Goal: Task Accomplishment & Management: Use online tool/utility

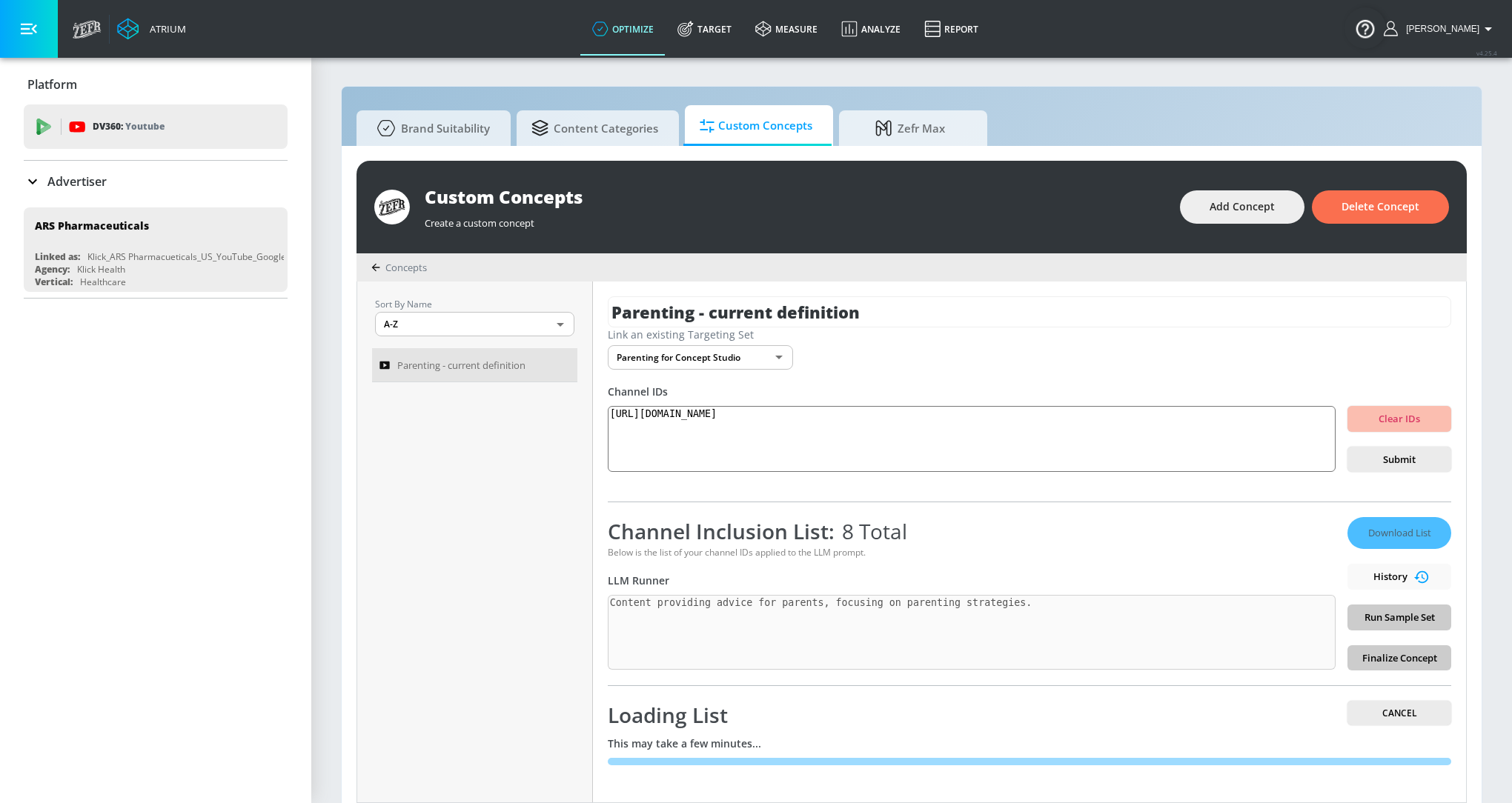
scroll to position [14, 0]
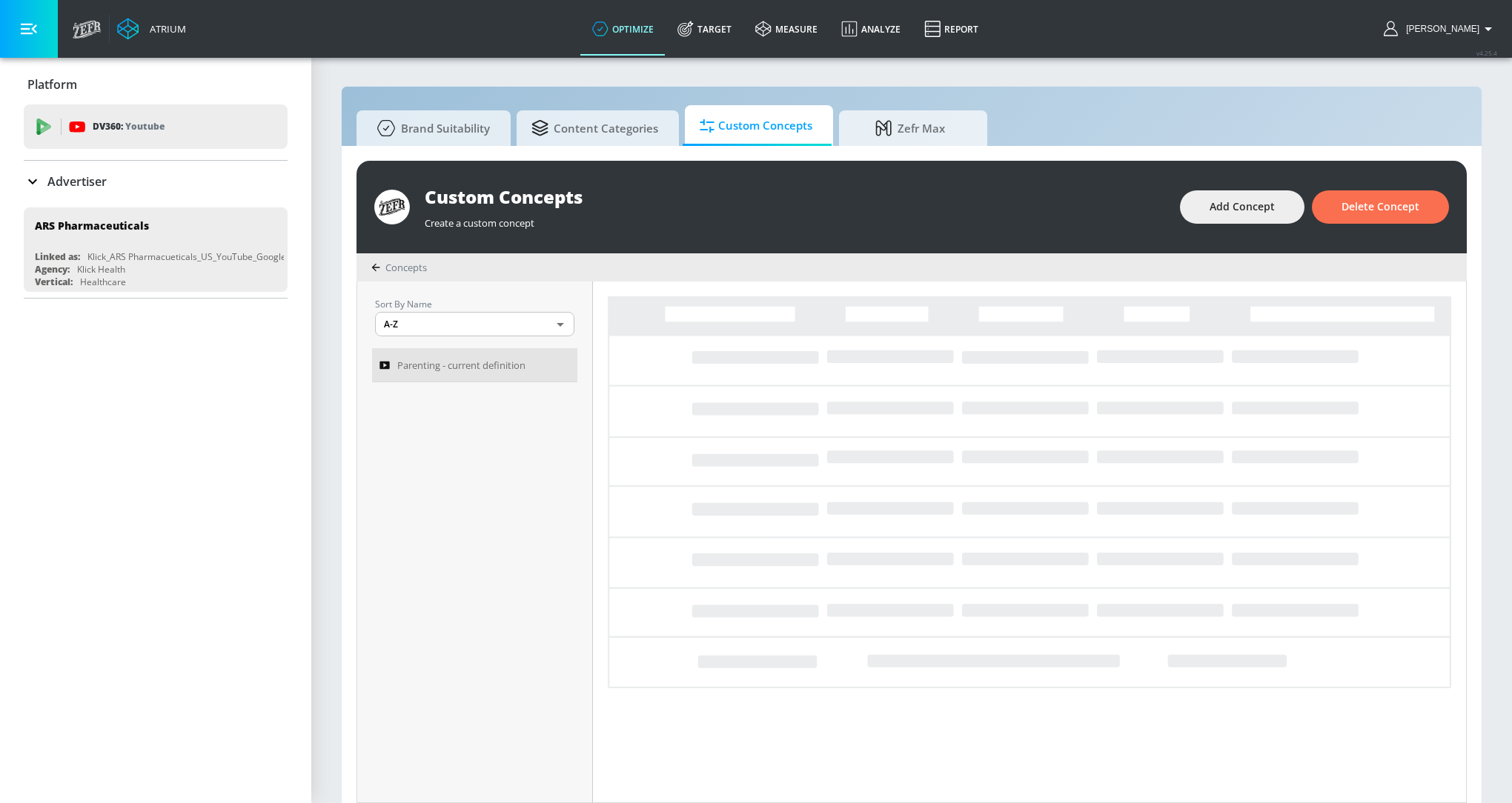
scroll to position [14, 0]
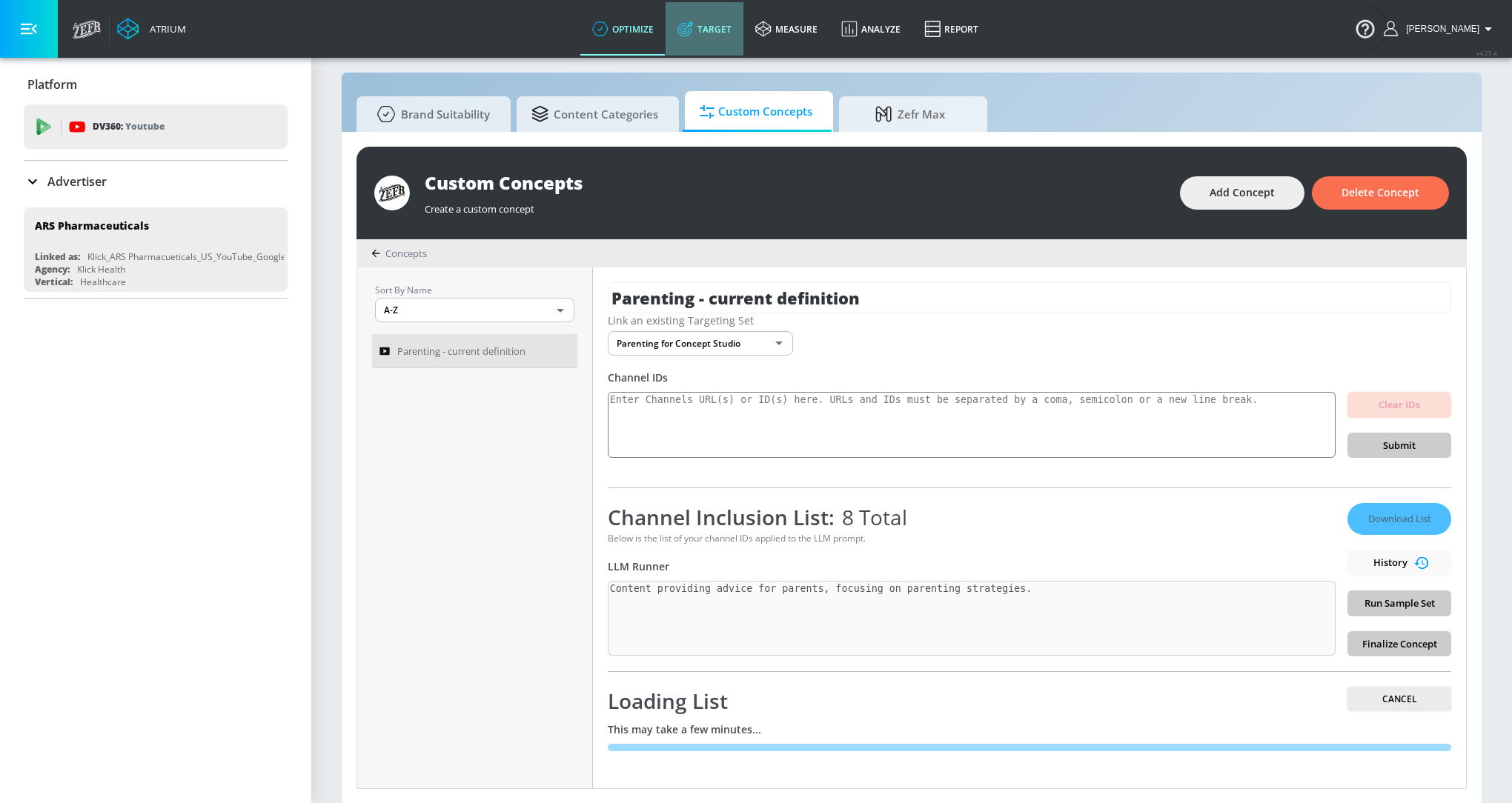
click at [711, 38] on link "Target" at bounding box center [705, 29] width 78 height 53
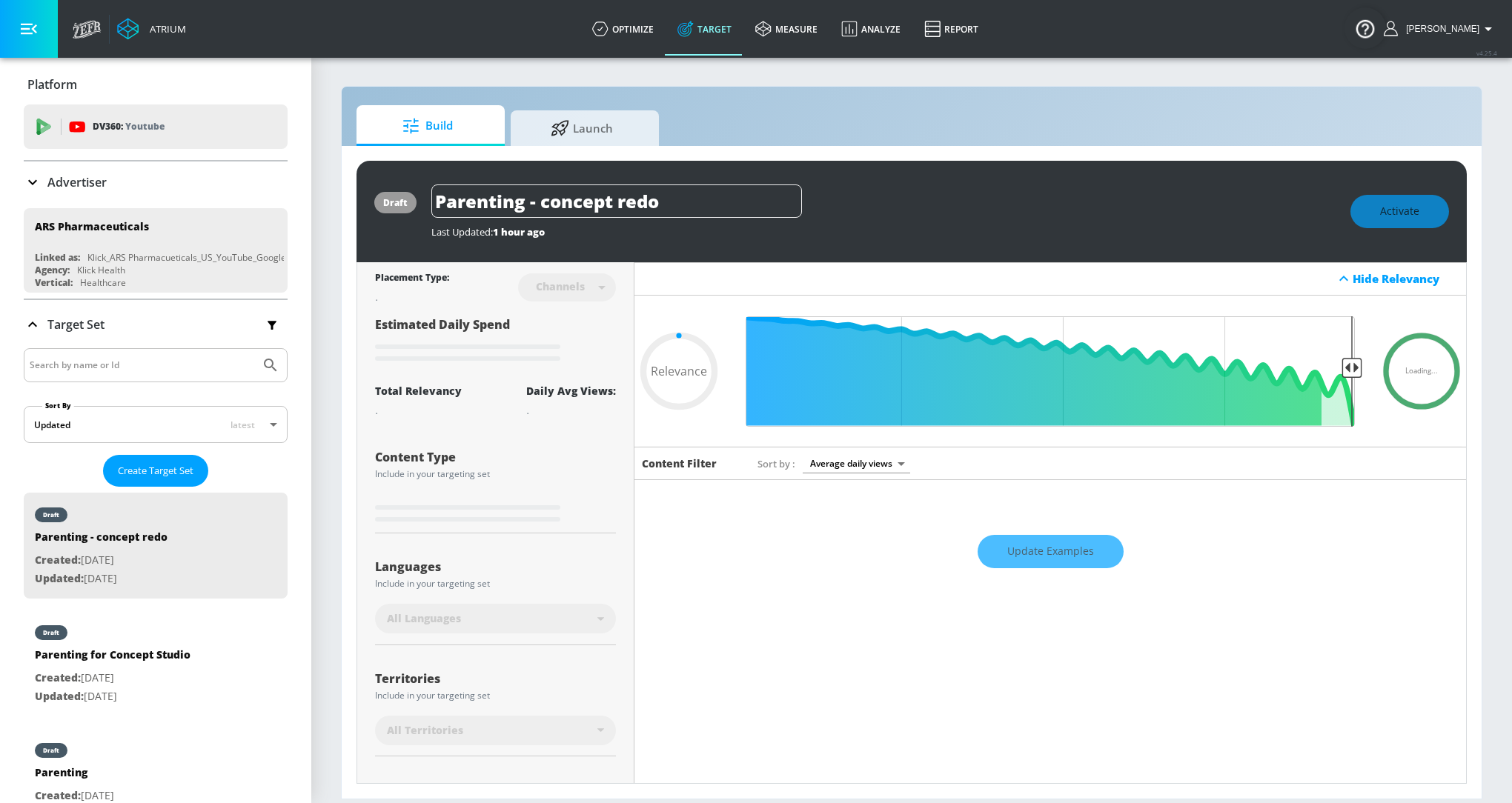
scroll to position [138, 0]
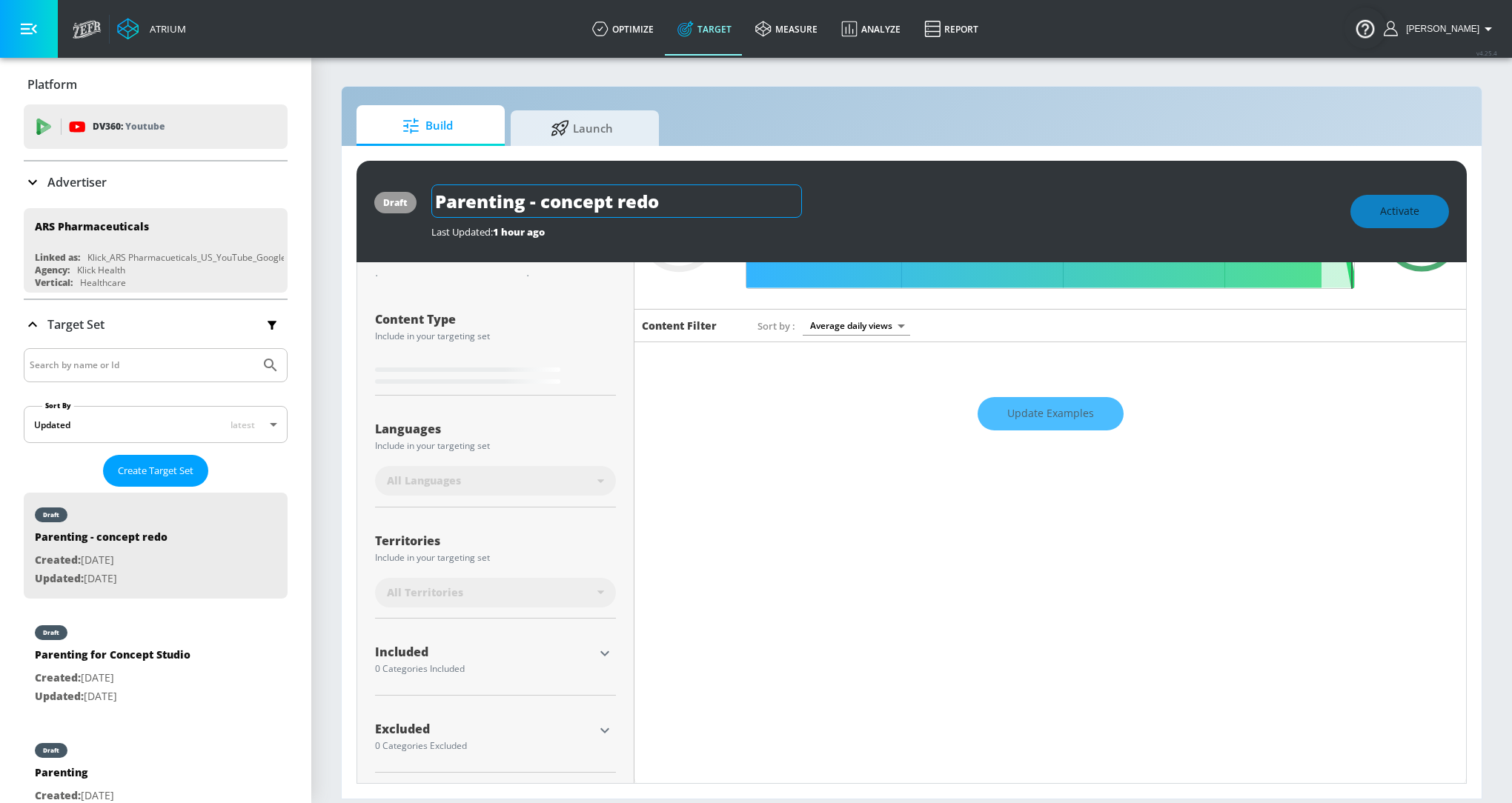
type input "0.75"
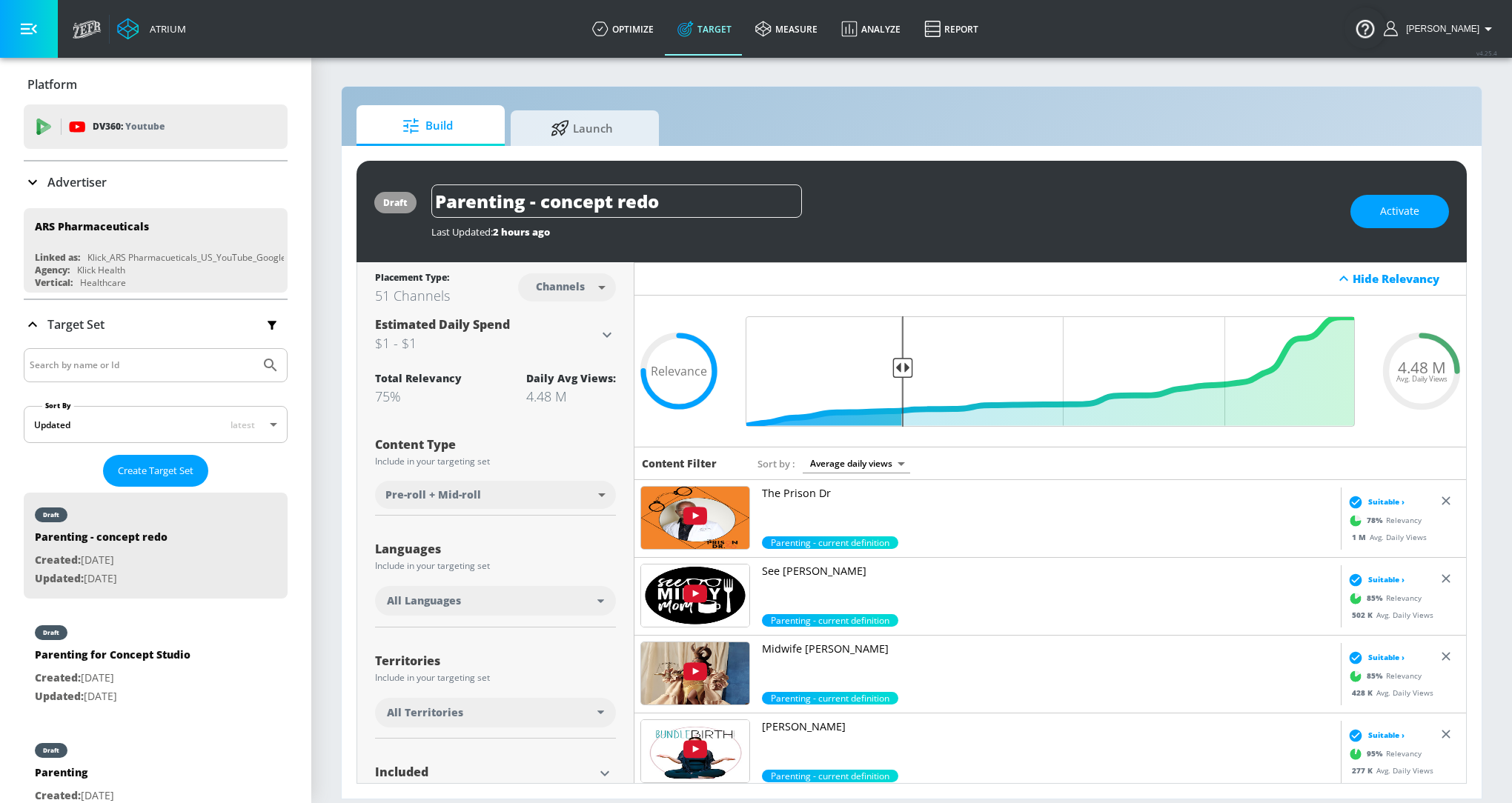
scroll to position [121, 0]
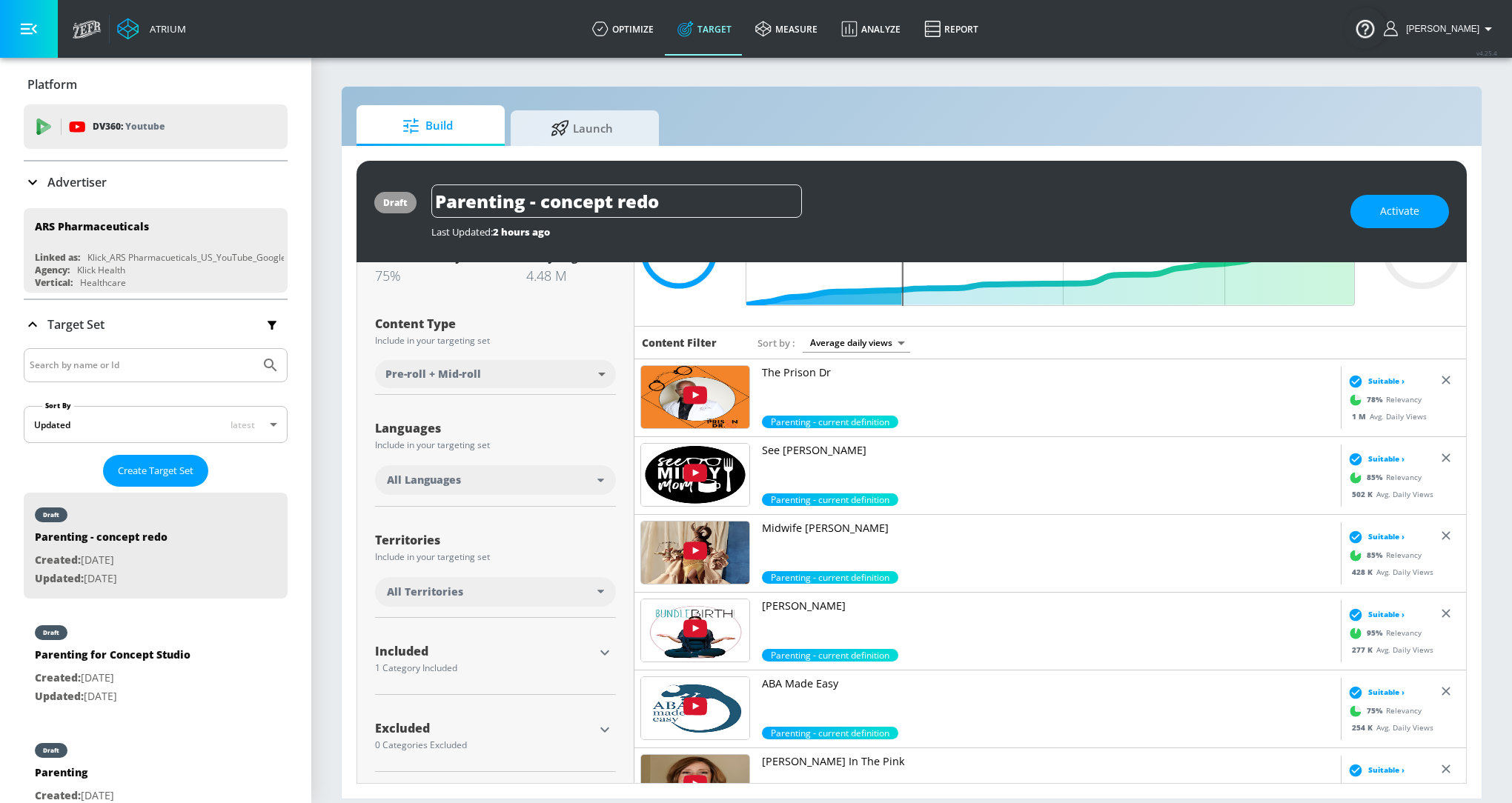
click at [604, 650] on icon "button" at bounding box center [604, 652] width 18 height 18
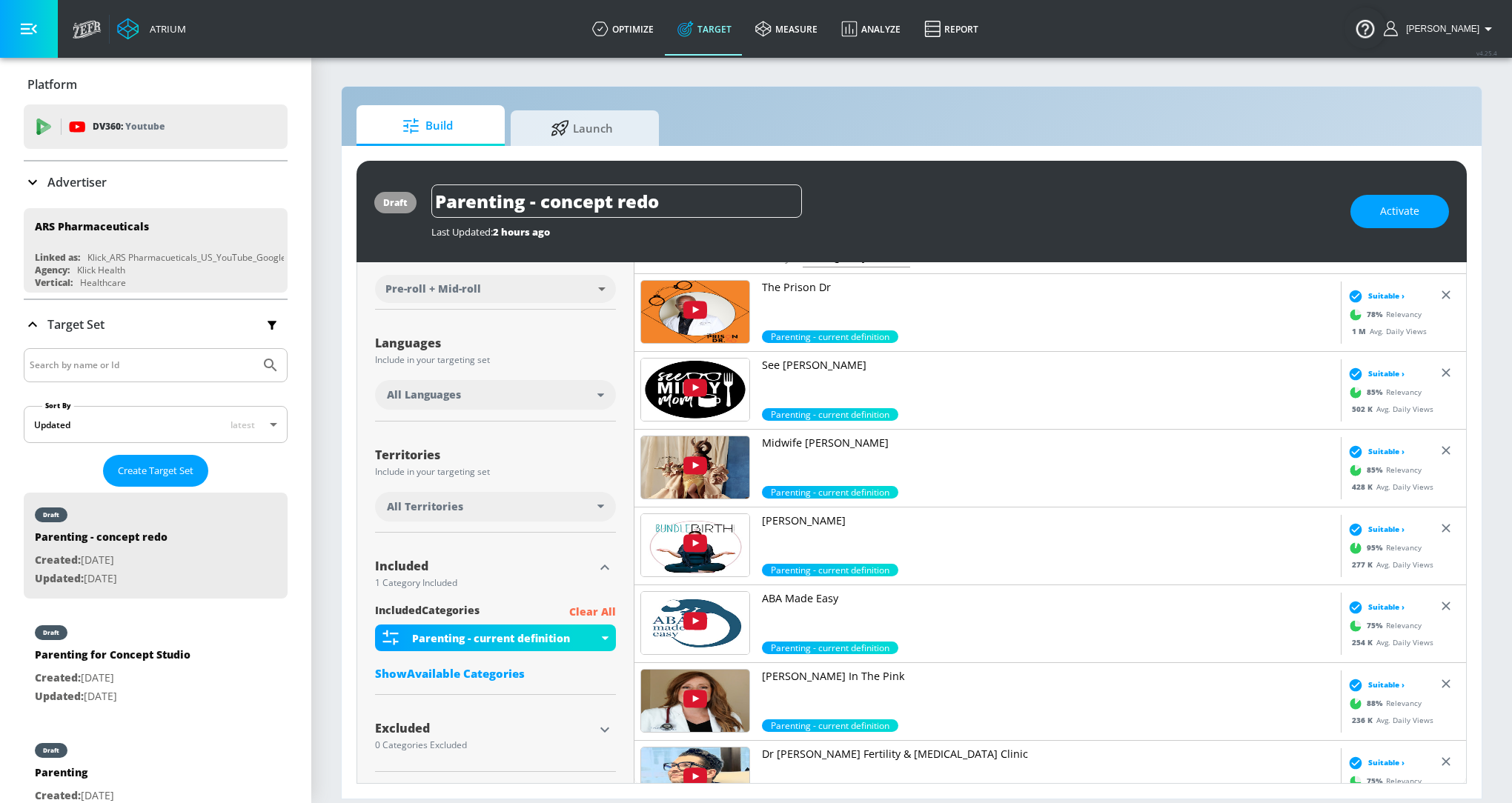
scroll to position [207, 0]
click at [507, 663] on div "included Categories Clear All Parenting - current definition Show Available Cat…" at bounding box center [495, 645] width 241 height 86
click at [506, 672] on div "Show Available Categories" at bounding box center [495, 672] width 241 height 15
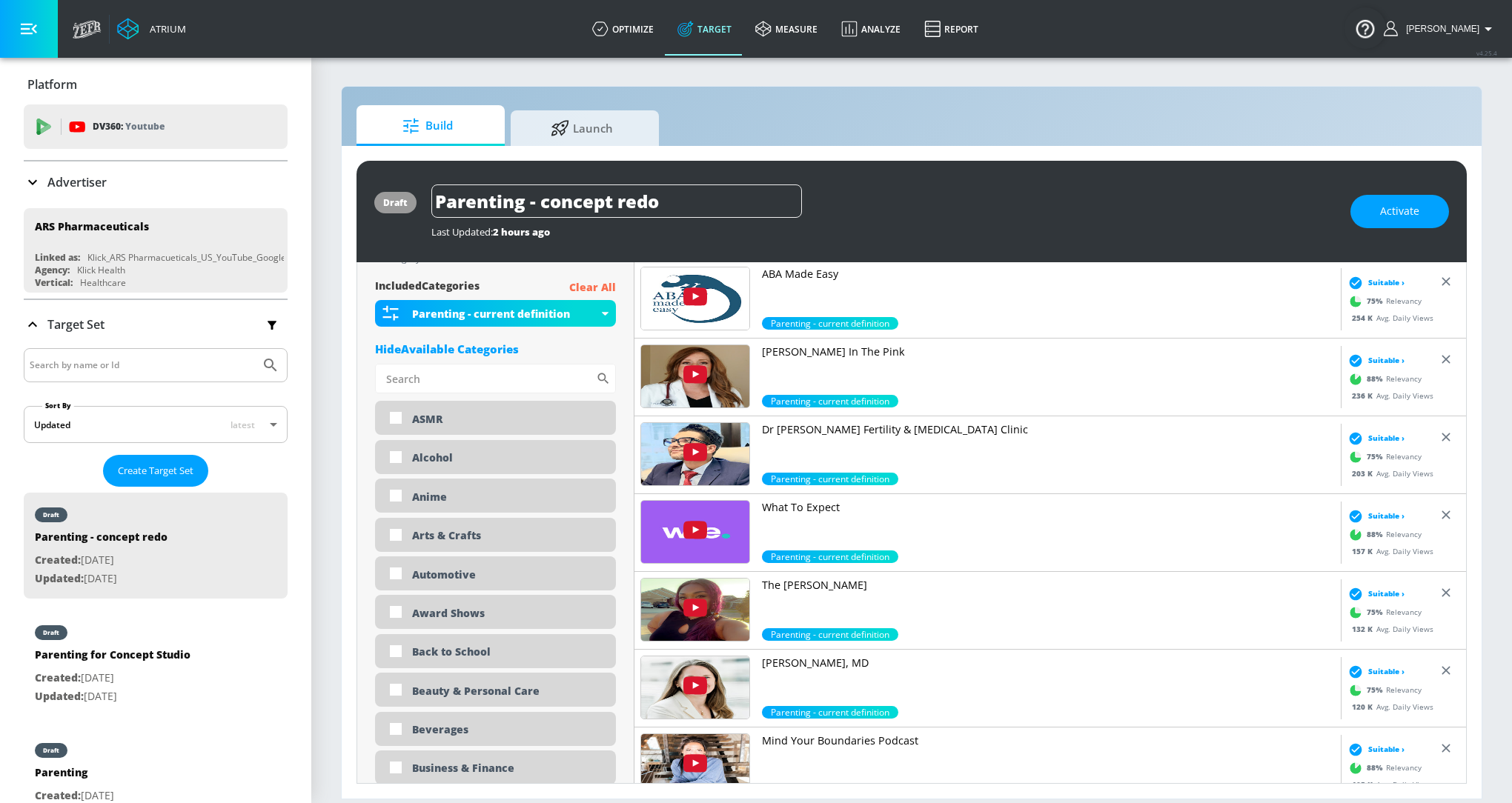
scroll to position [0, 0]
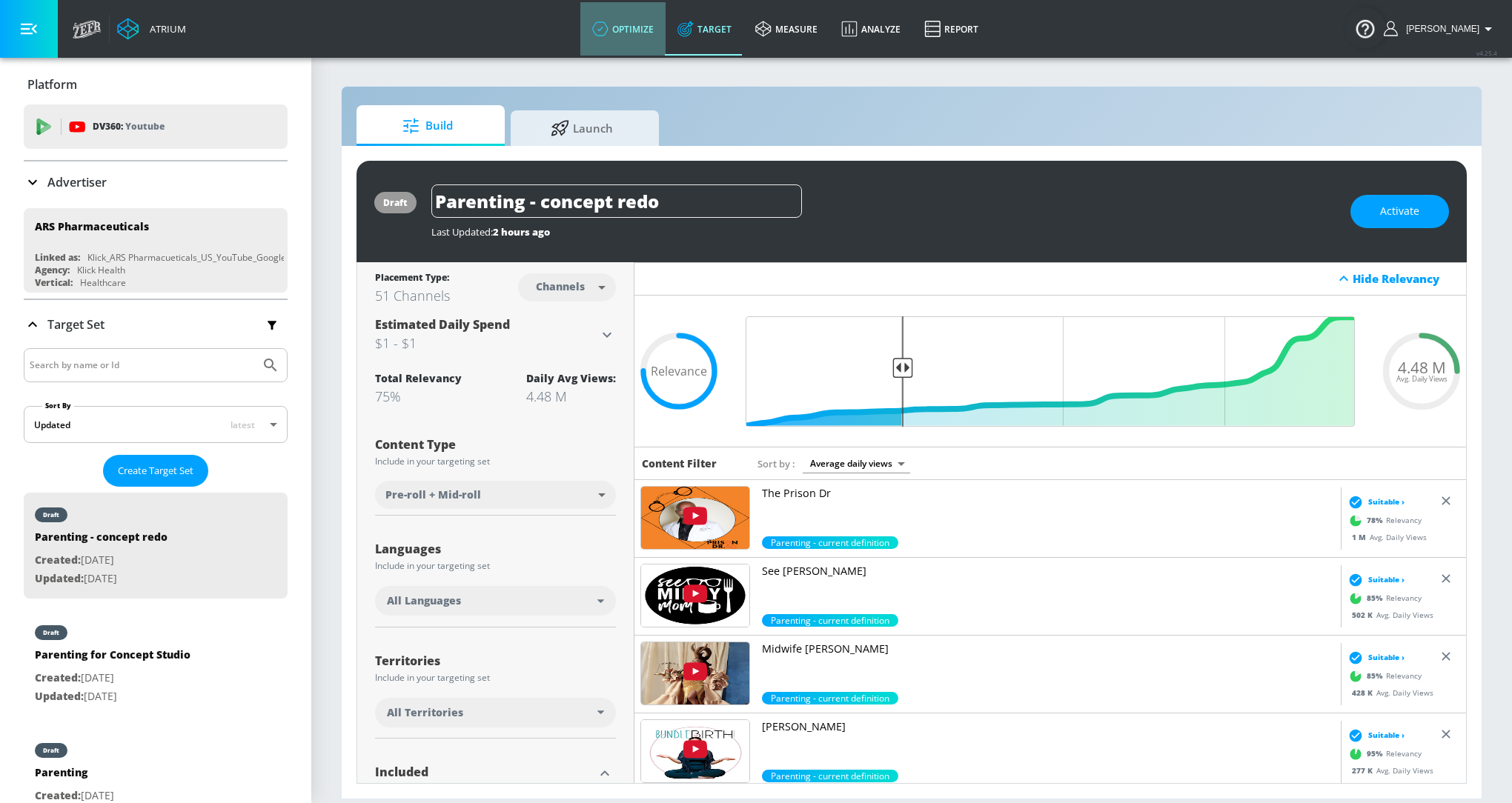
click at [640, 21] on link "optimize" at bounding box center [623, 29] width 86 height 53
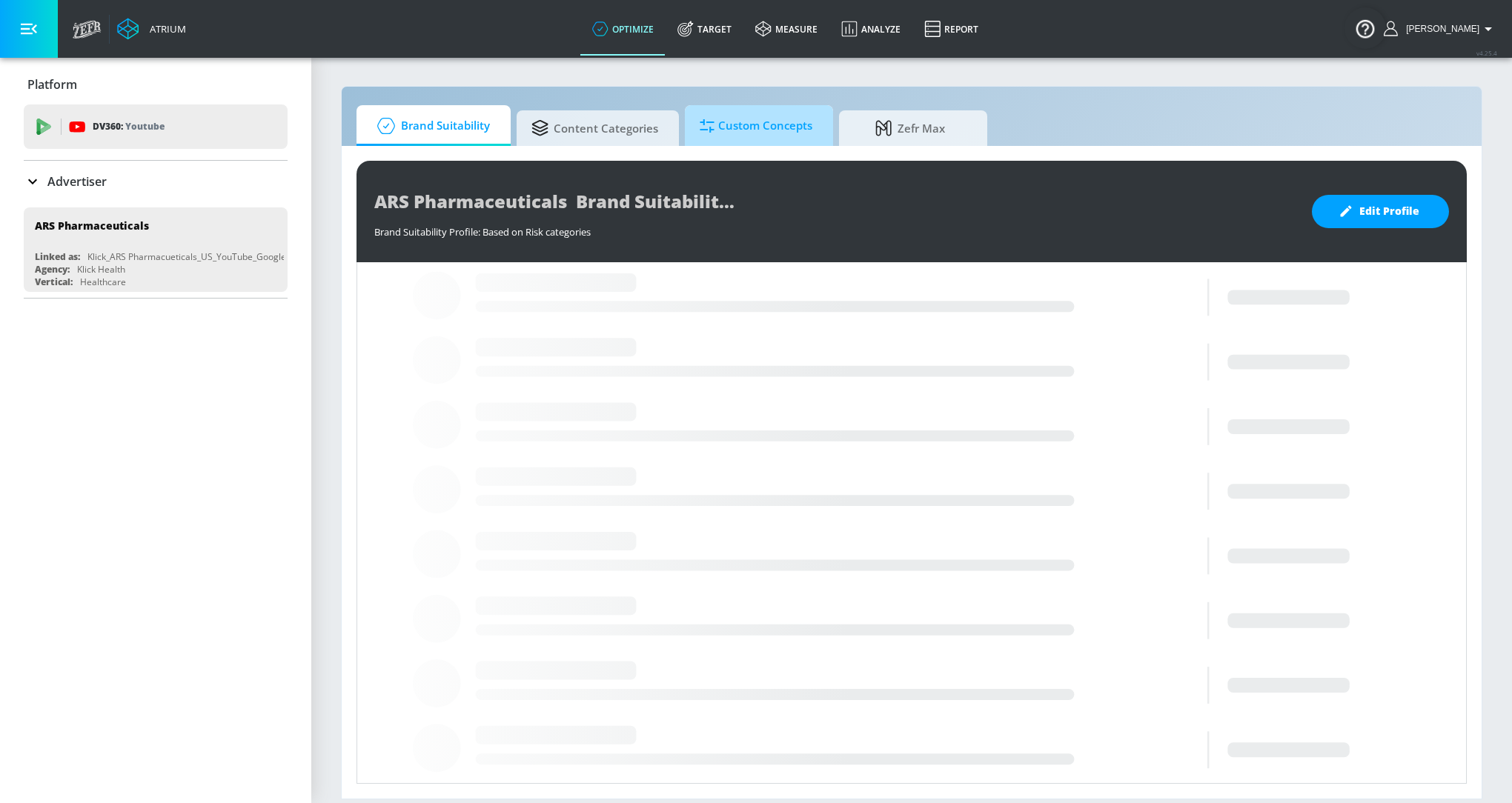
click at [722, 130] on span "Custom Concepts" at bounding box center [756, 126] width 113 height 36
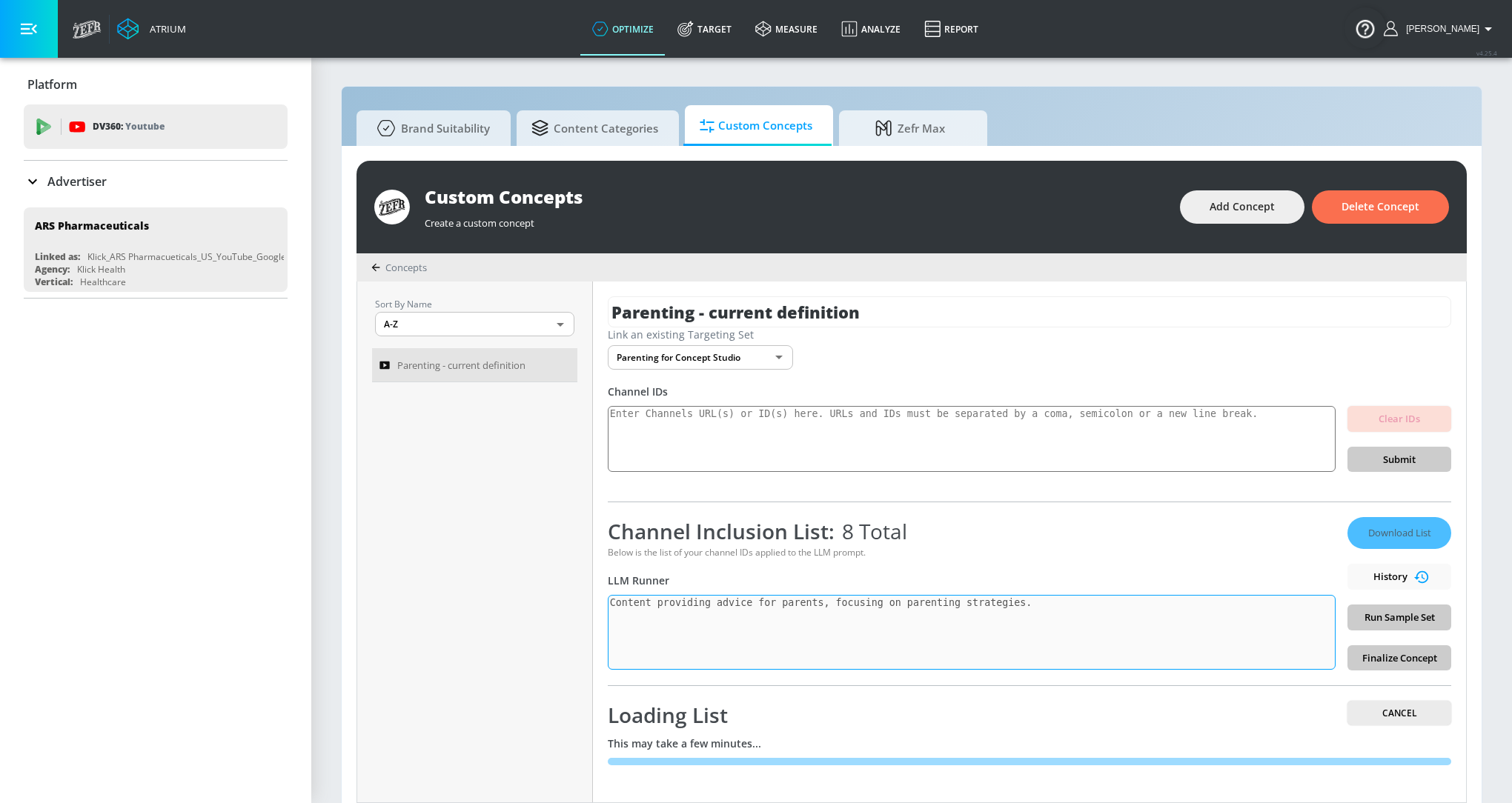
scroll to position [14, 0]
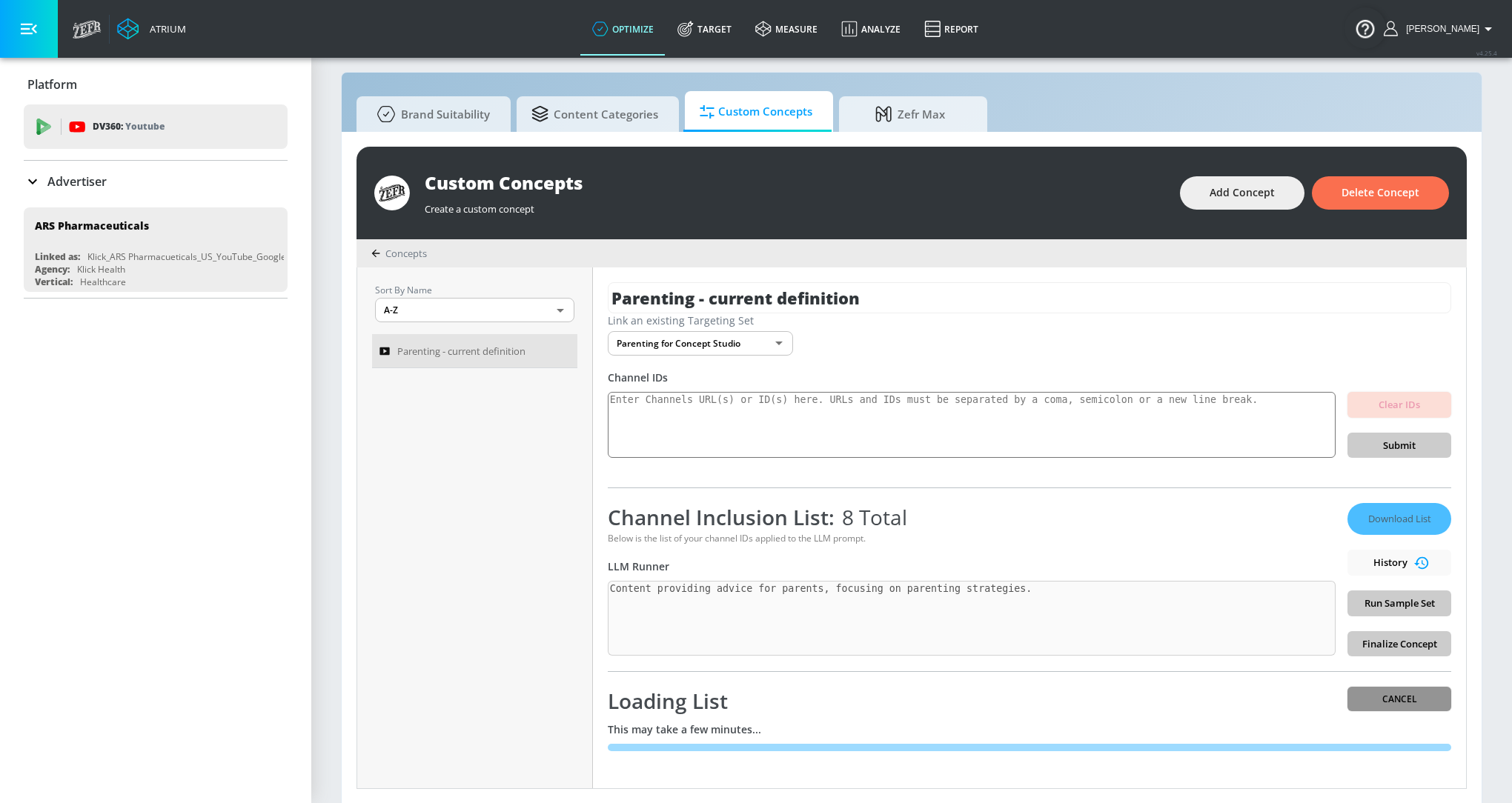
click at [1423, 694] on span "Cancel" at bounding box center [1399, 699] width 80 height 15
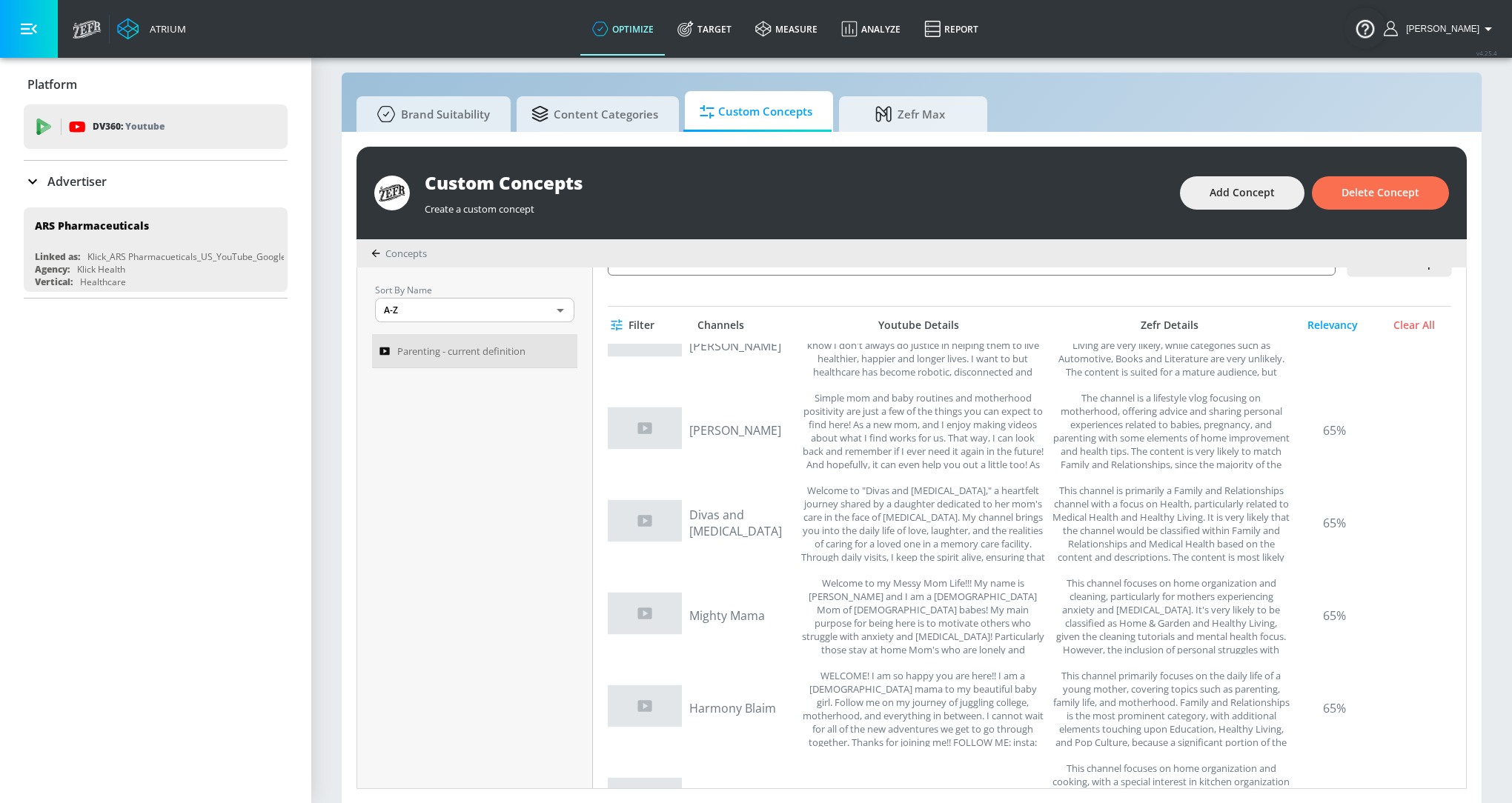
scroll to position [6815, 0]
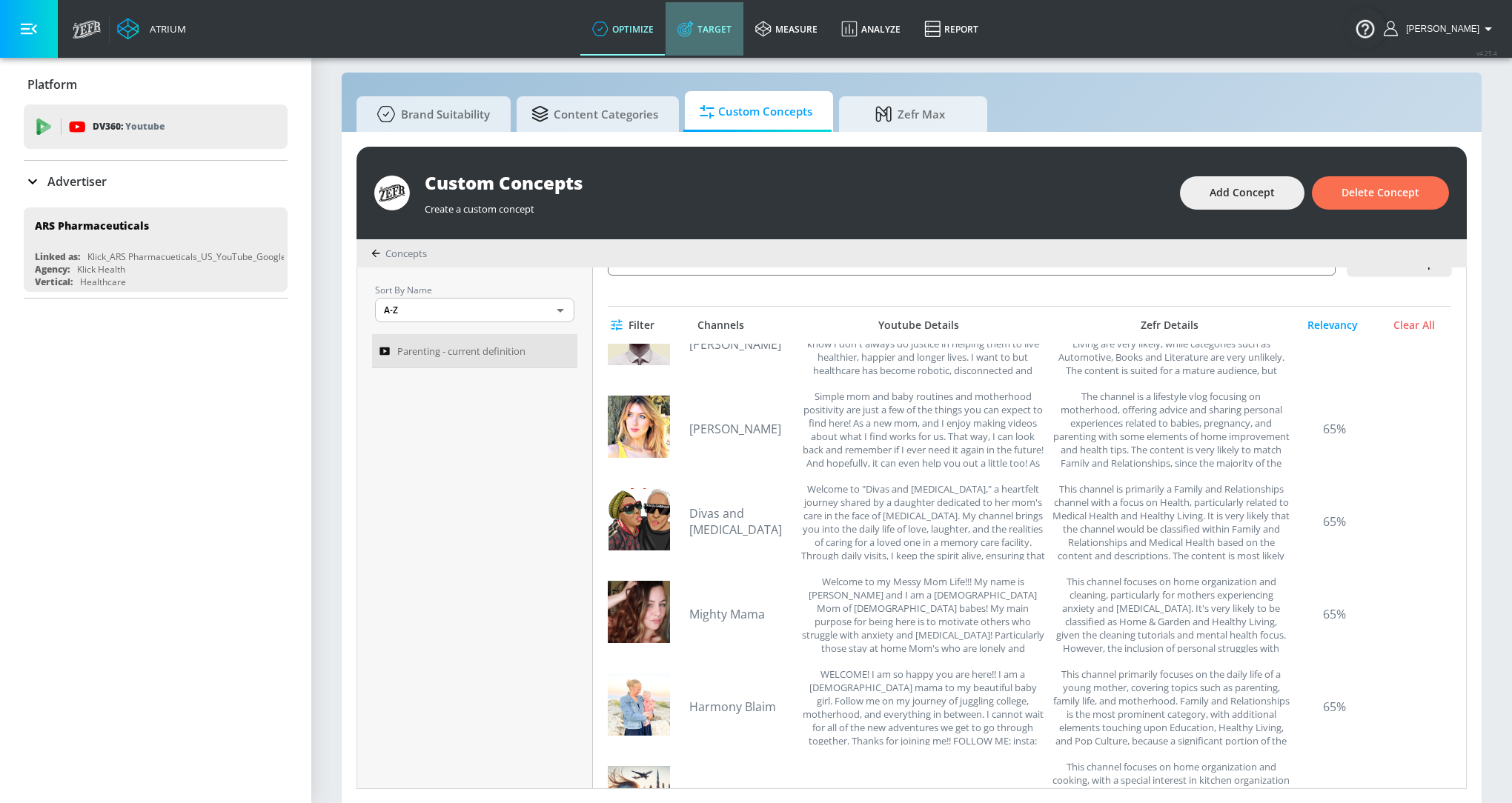
click at [743, 25] on link "Target" at bounding box center [705, 29] width 78 height 53
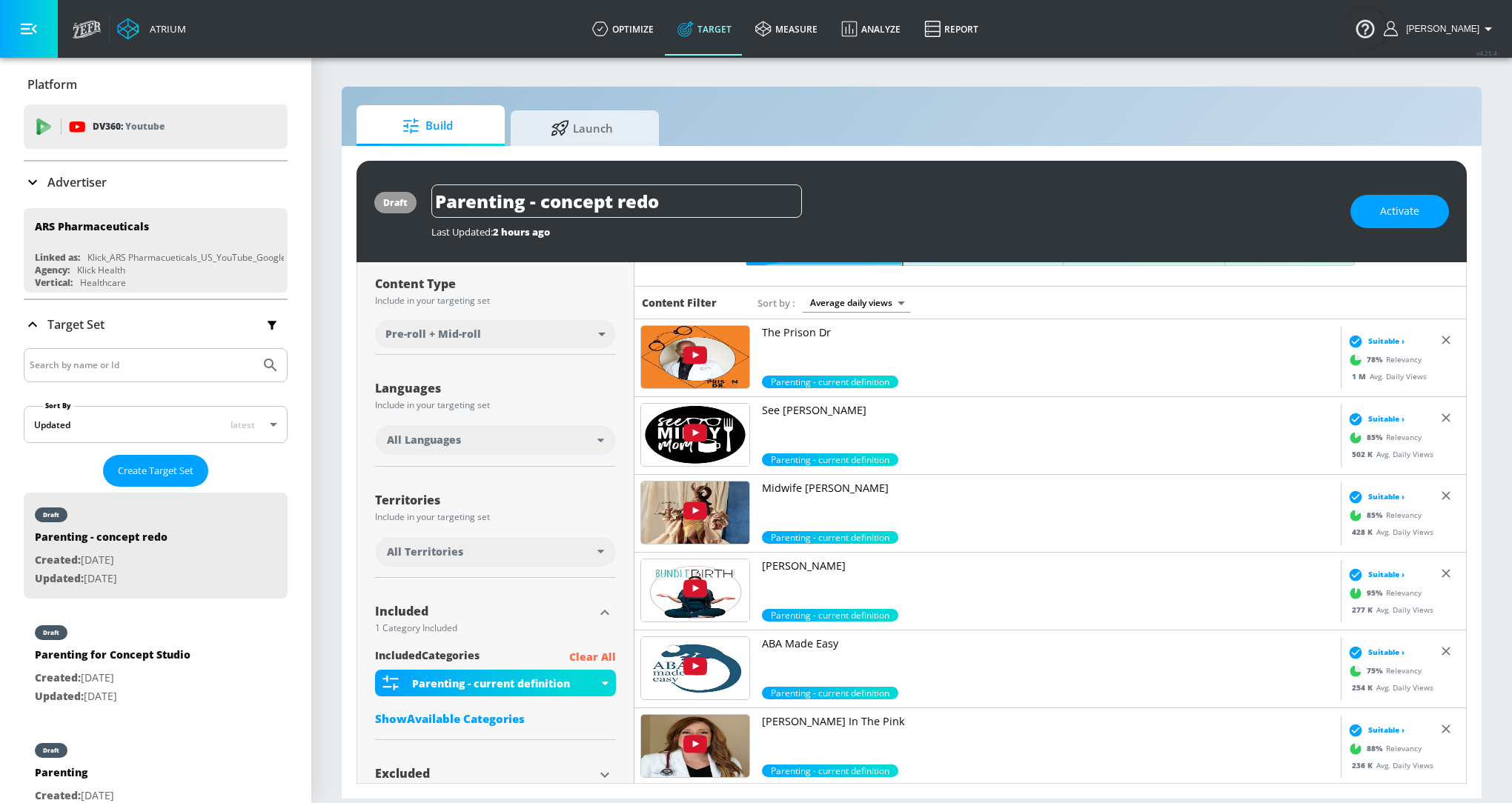
scroll to position [165, 0]
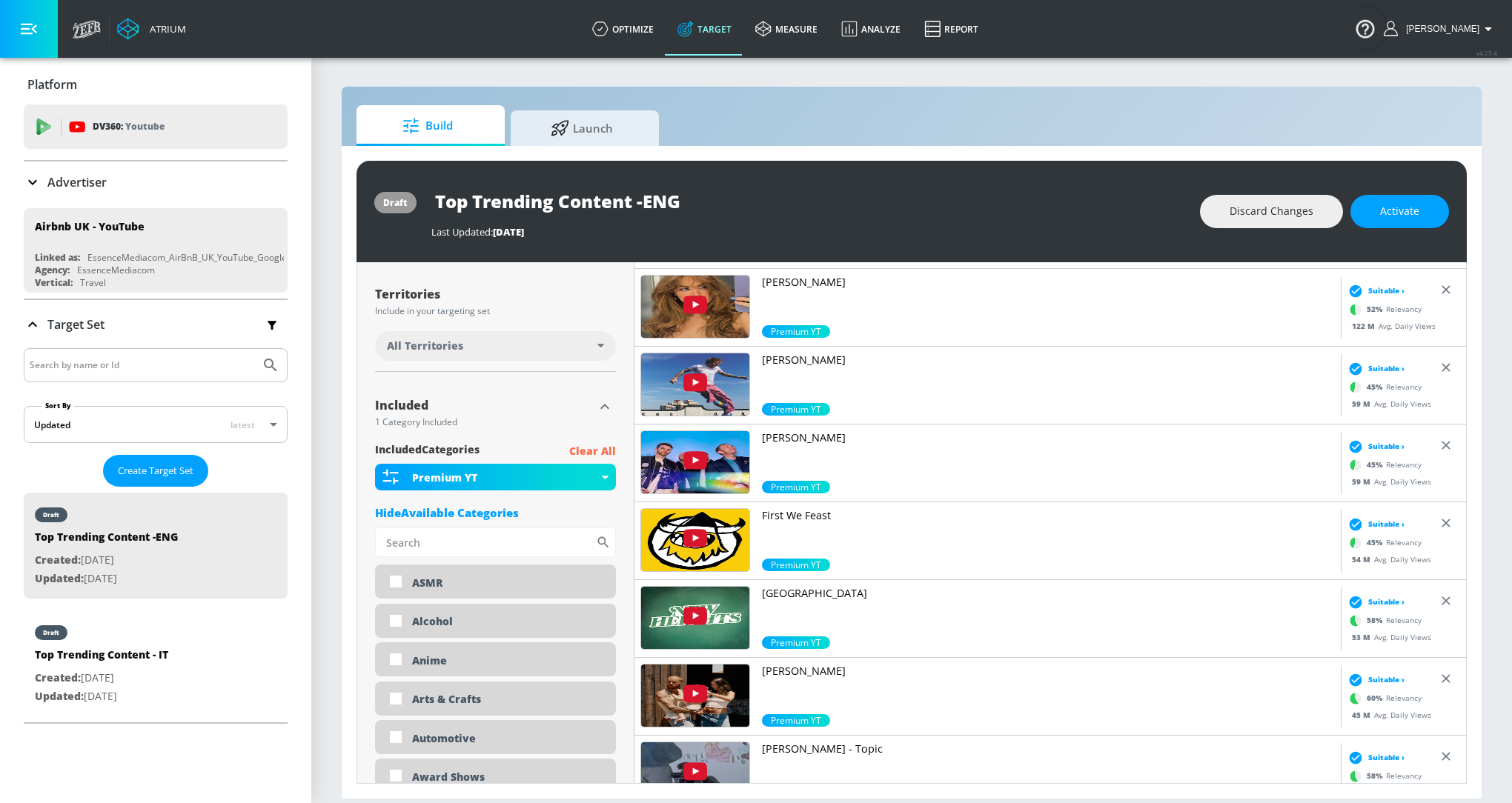
scroll to position [156, 0]
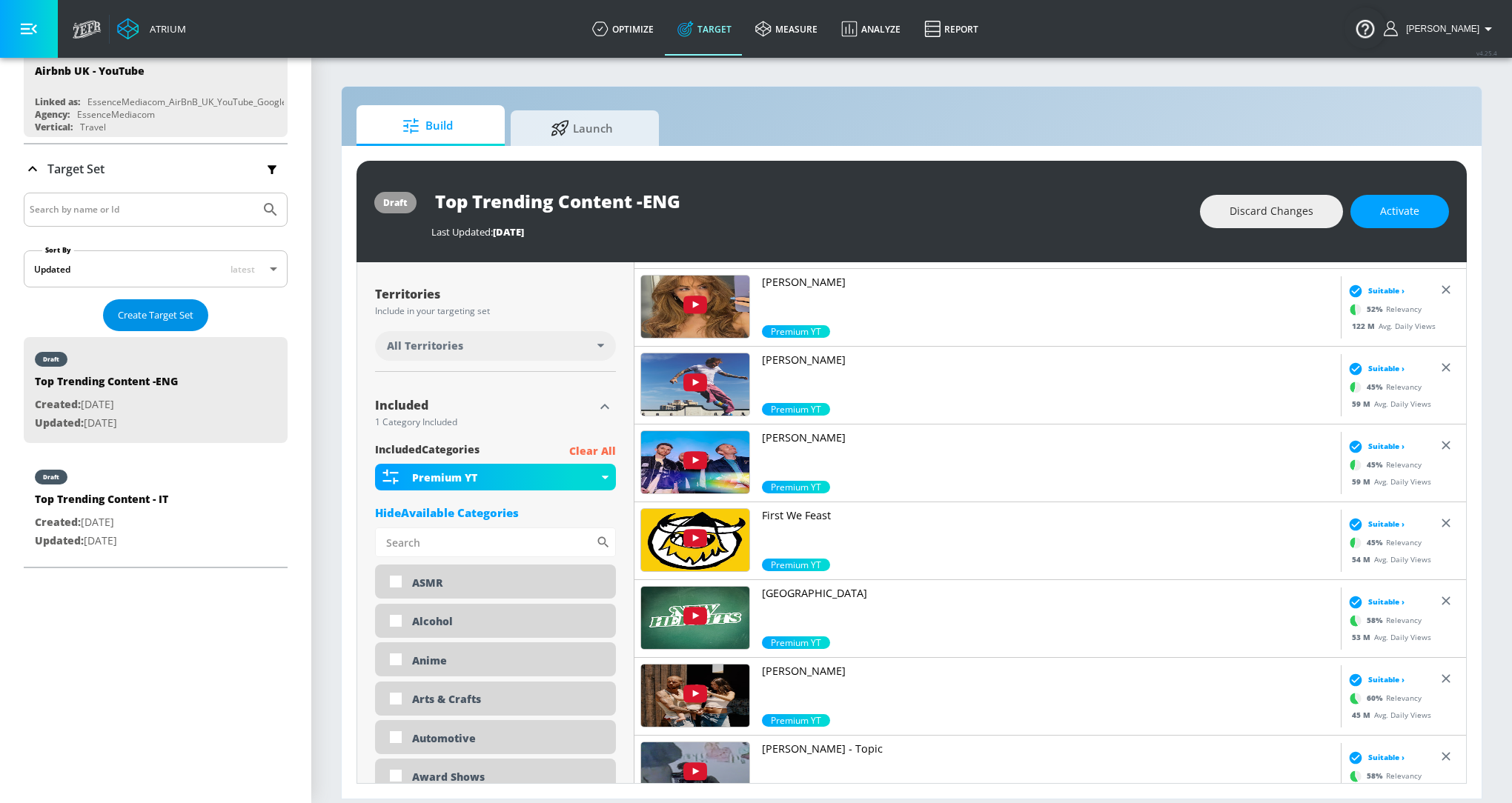
click at [124, 318] on span "Create Target Set" at bounding box center [155, 315] width 76 height 17
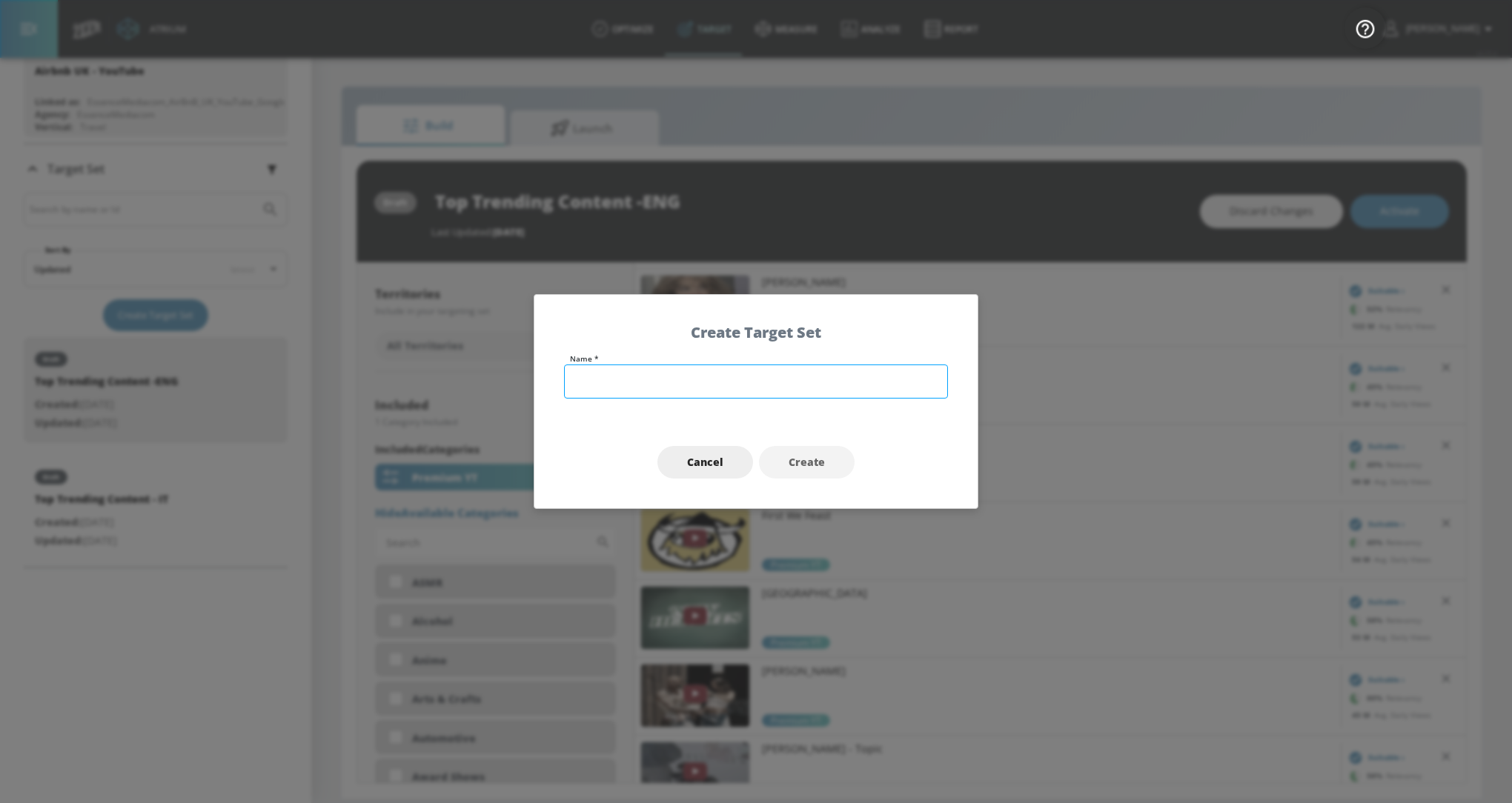
click at [649, 397] on input "text" at bounding box center [756, 382] width 384 height 34
type input "Top Trending - Eng - AirBNB"
click at [825, 456] on button "Create" at bounding box center [806, 463] width 95 height 34
type input "Top Trending - Eng - AirBNB"
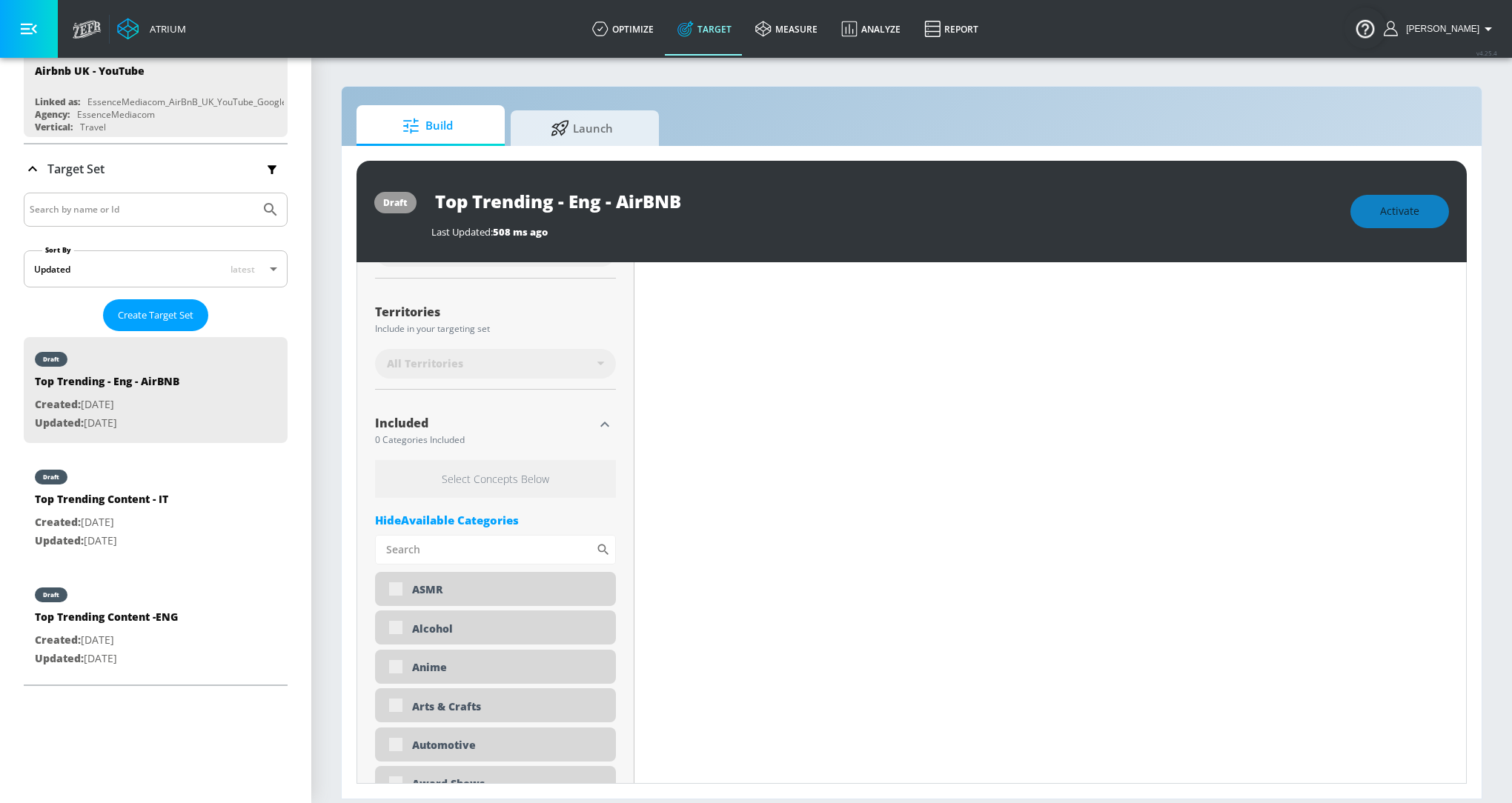
scroll to position [384, 0]
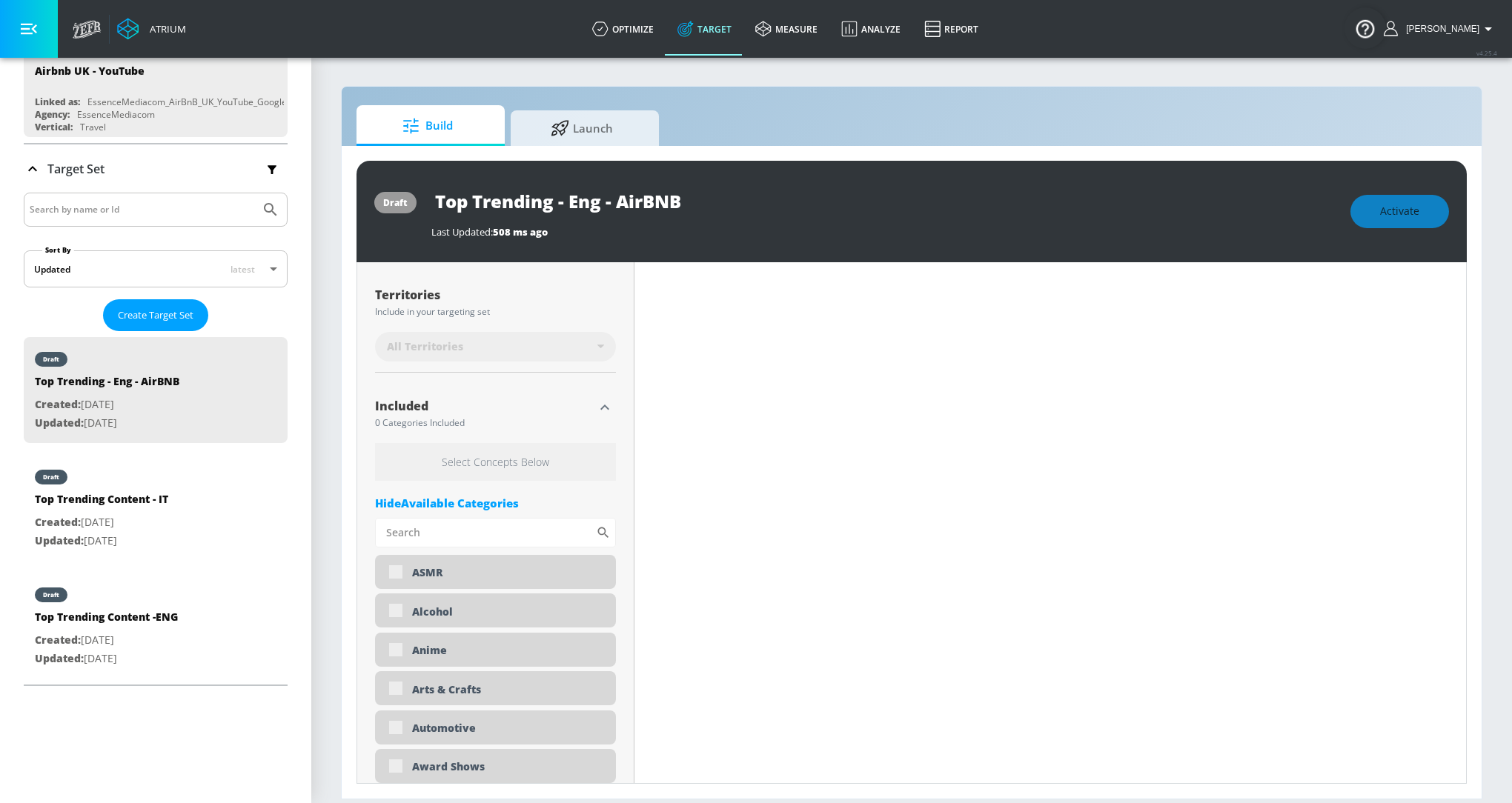
type input "0.6"
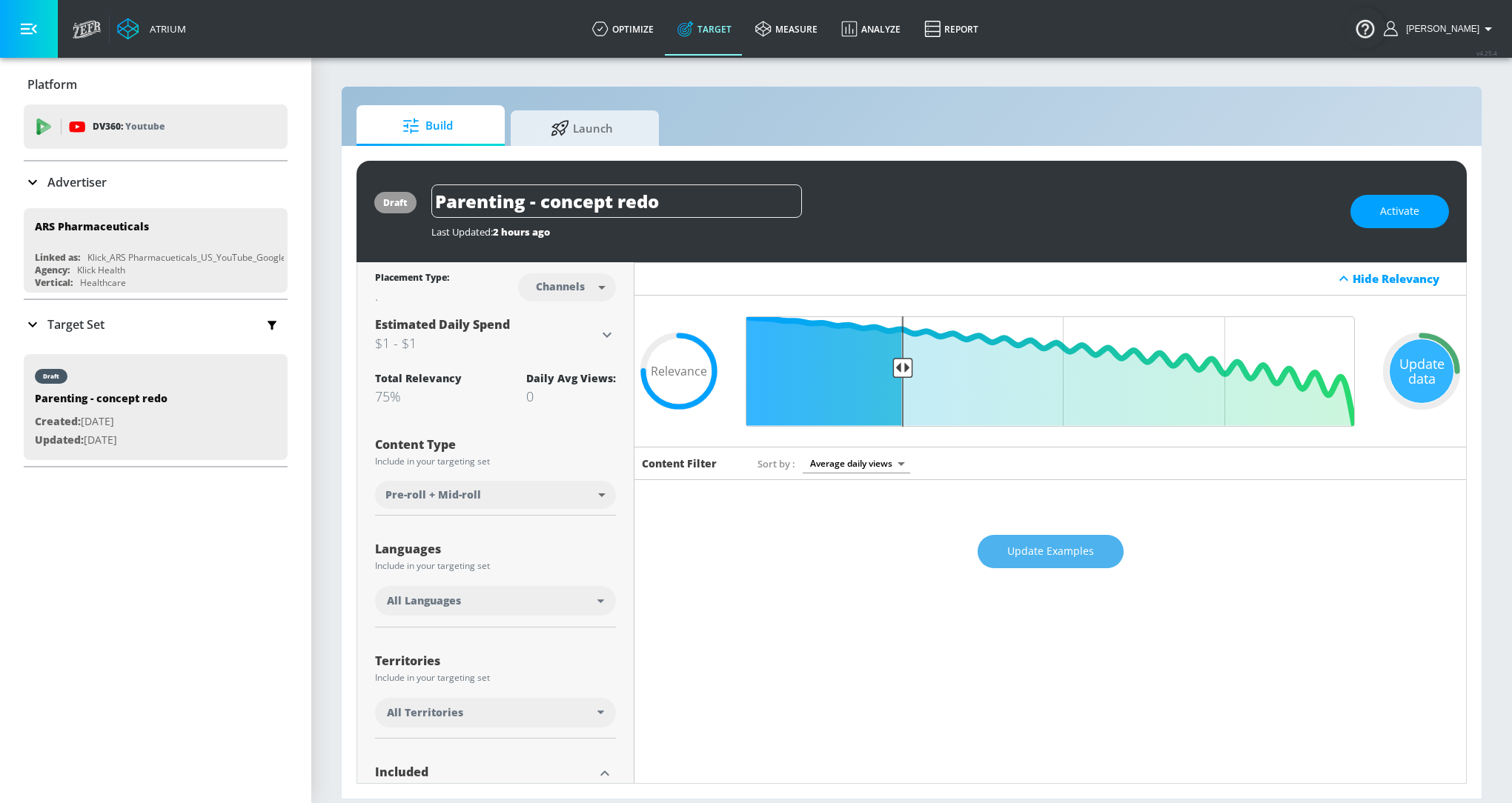
click at [1061, 550] on span "Update Examples" at bounding box center [1051, 551] width 87 height 18
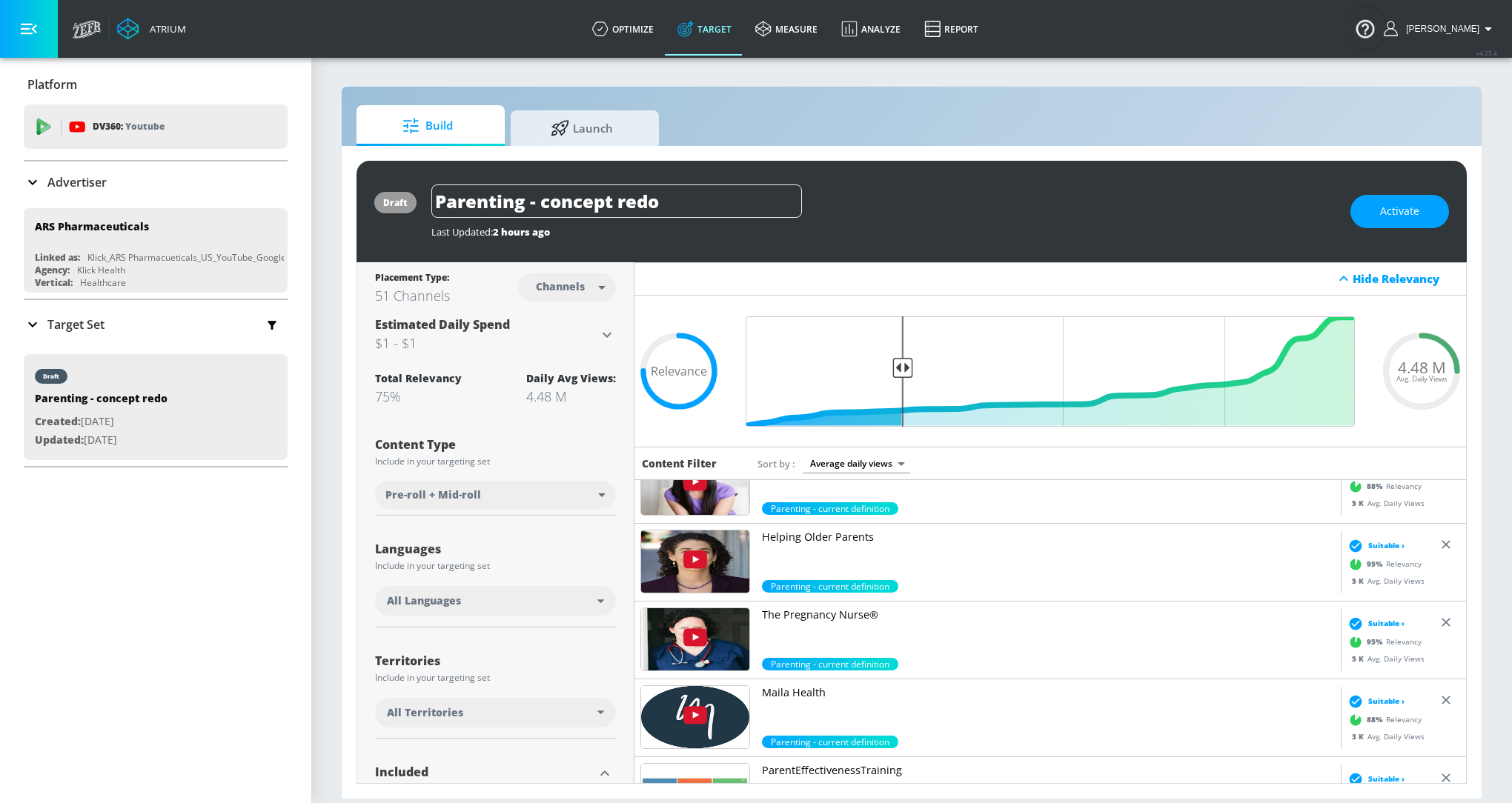
scroll to position [207, 0]
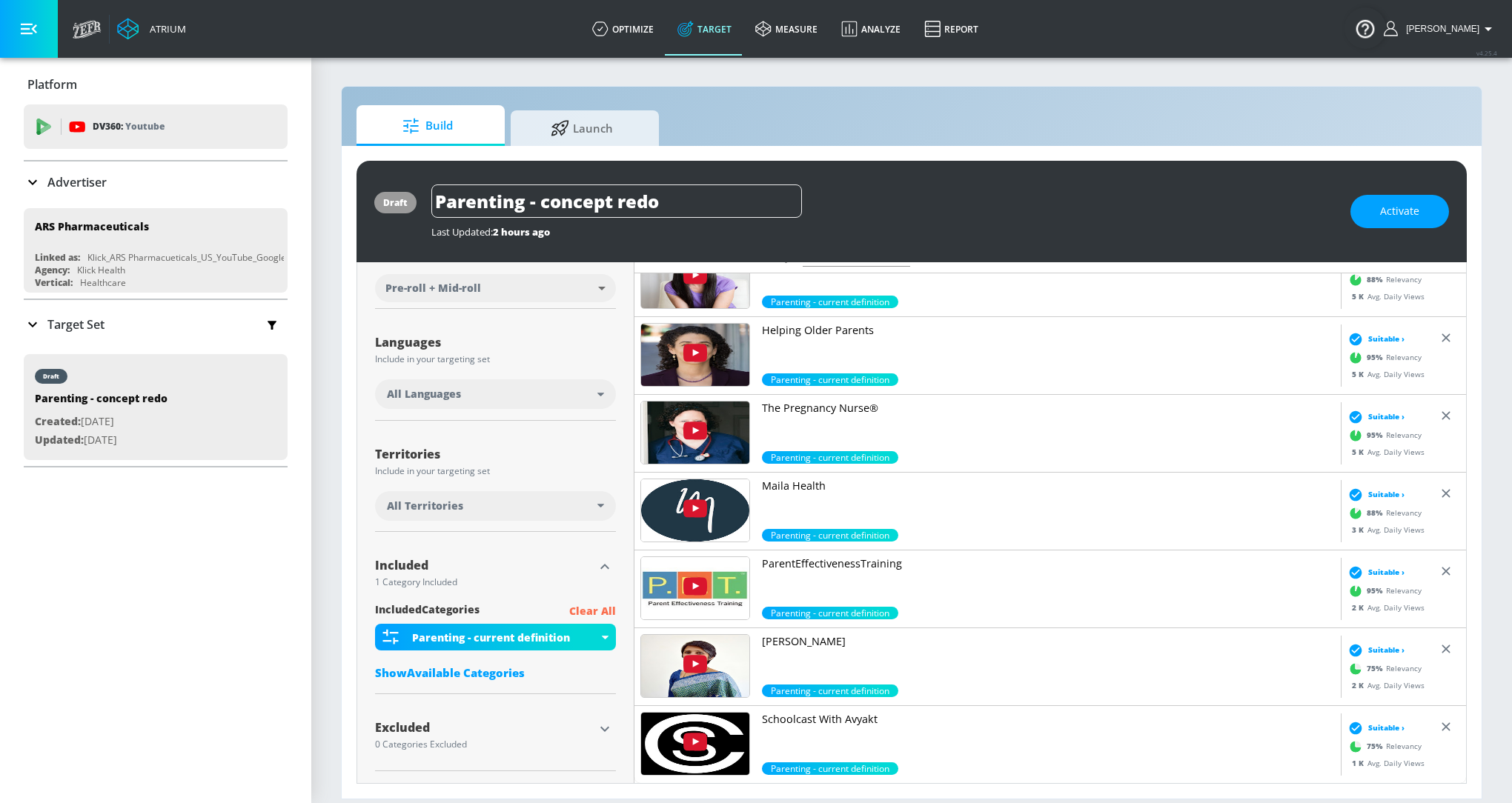
click at [464, 668] on div "Show Available Categories" at bounding box center [495, 672] width 241 height 15
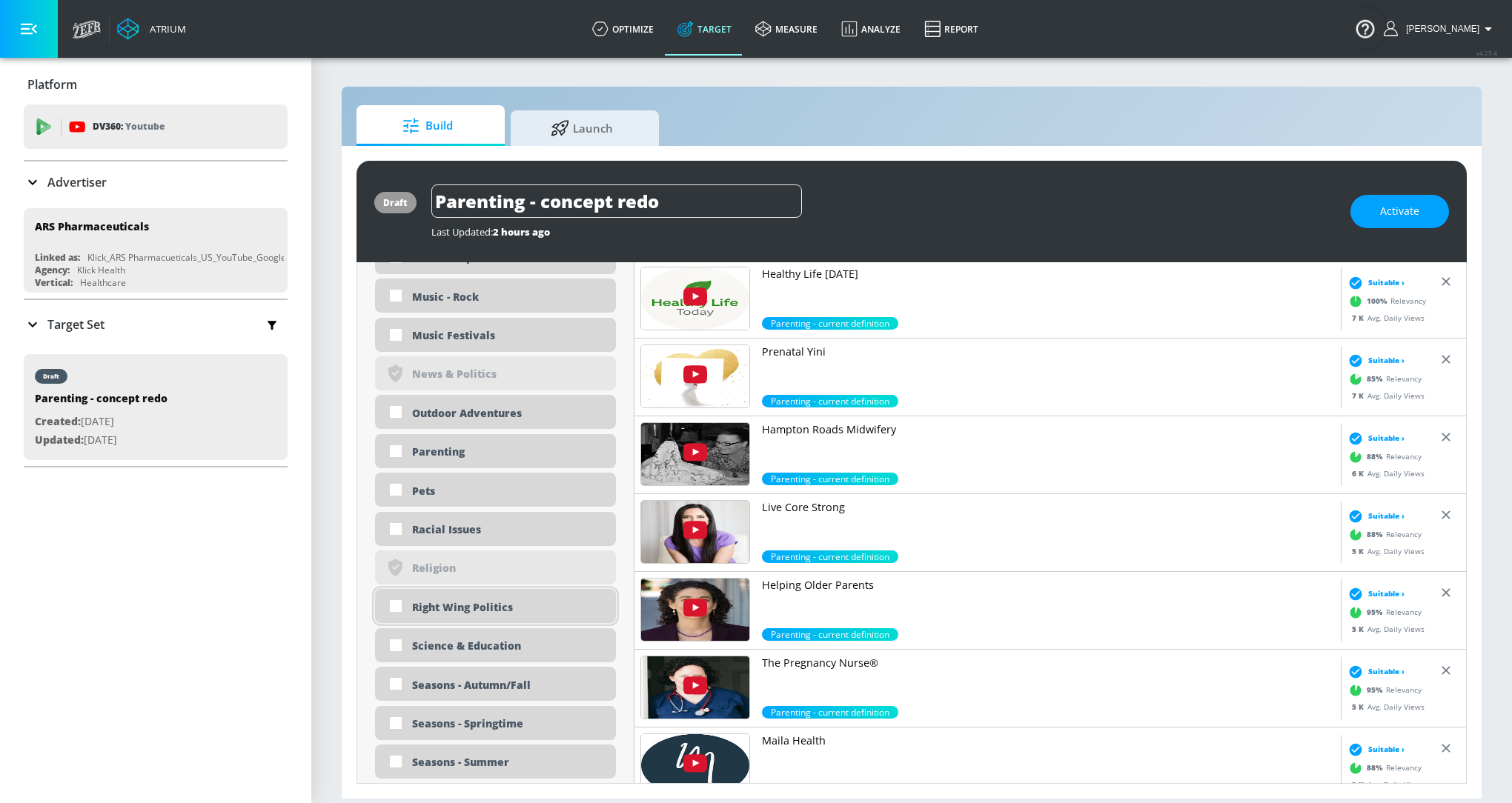
scroll to position [3504, 0]
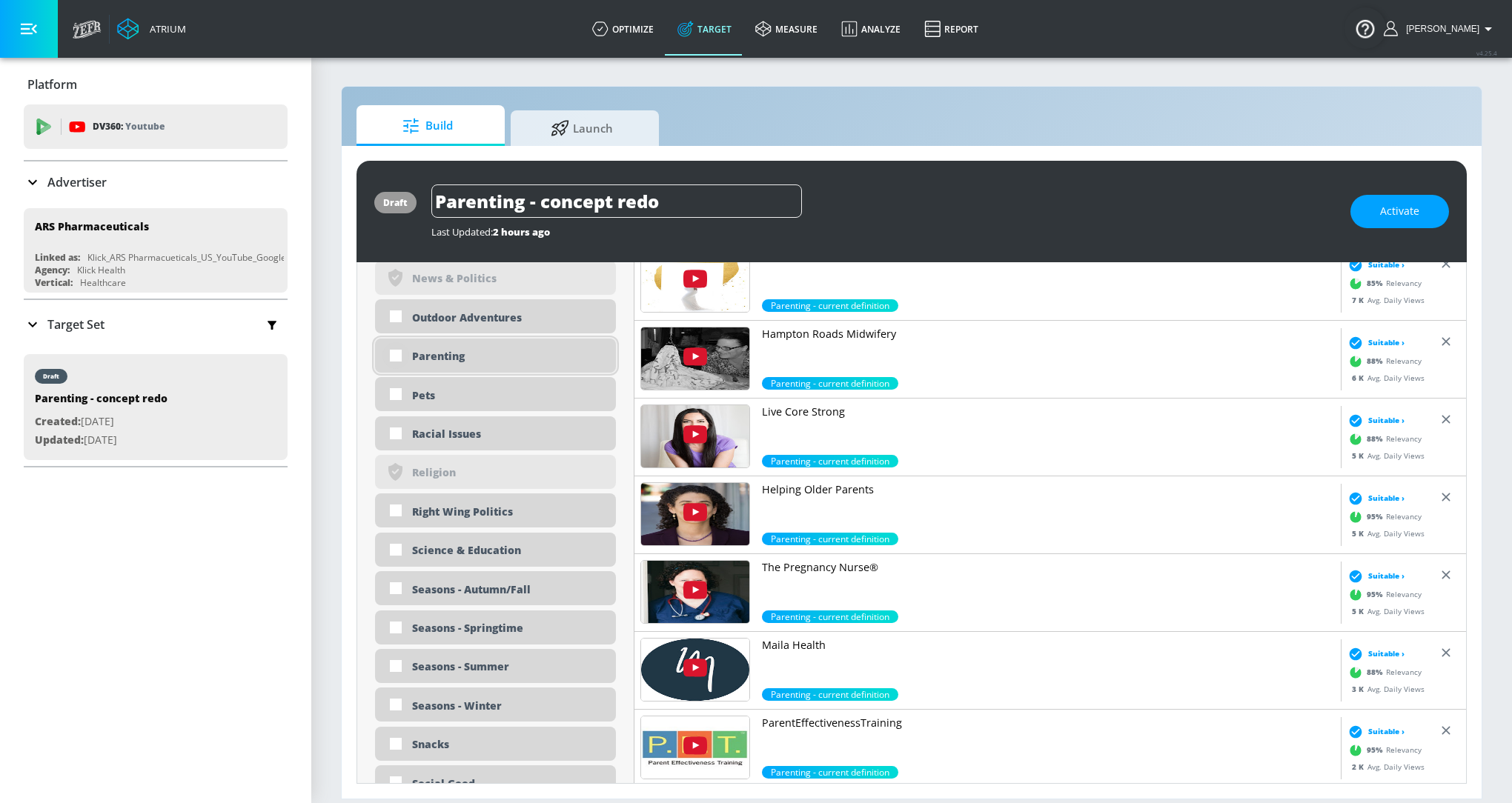
click at [389, 354] on input "checkbox" at bounding box center [396, 355] width 27 height 27
checkbox input "true"
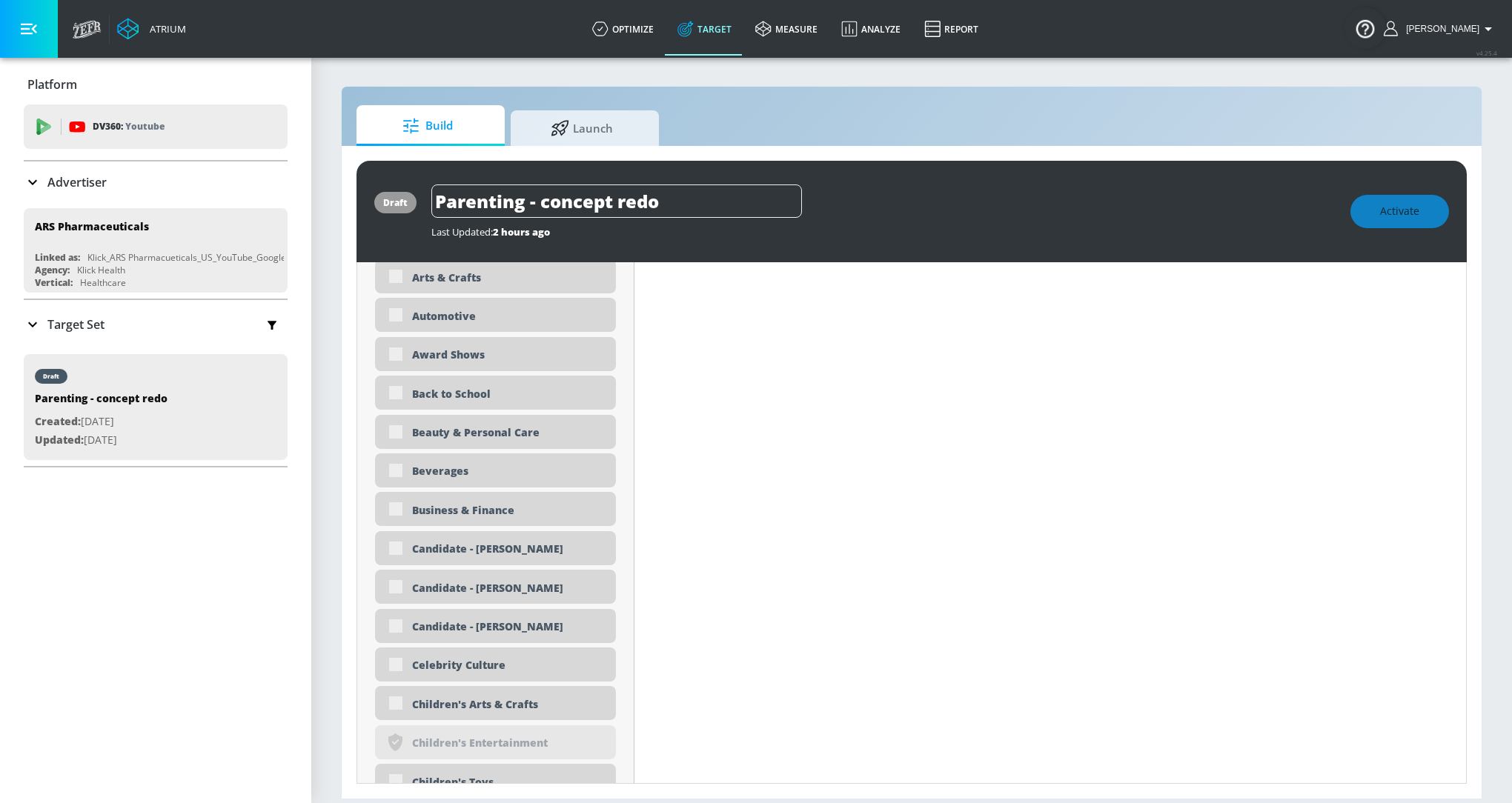
scroll to position [0, 0]
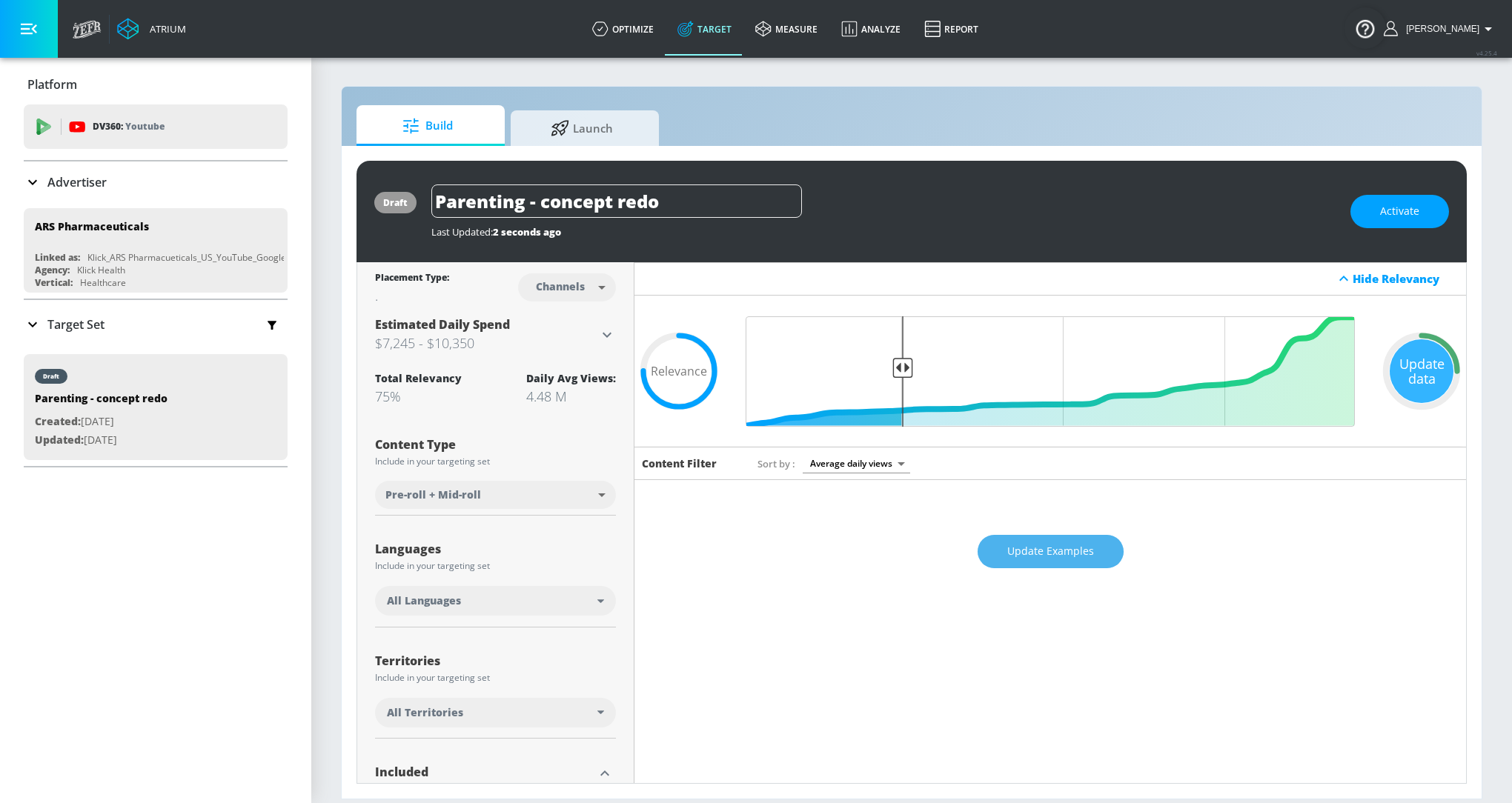
click at [1032, 549] on span "Update Examples" at bounding box center [1051, 551] width 87 height 18
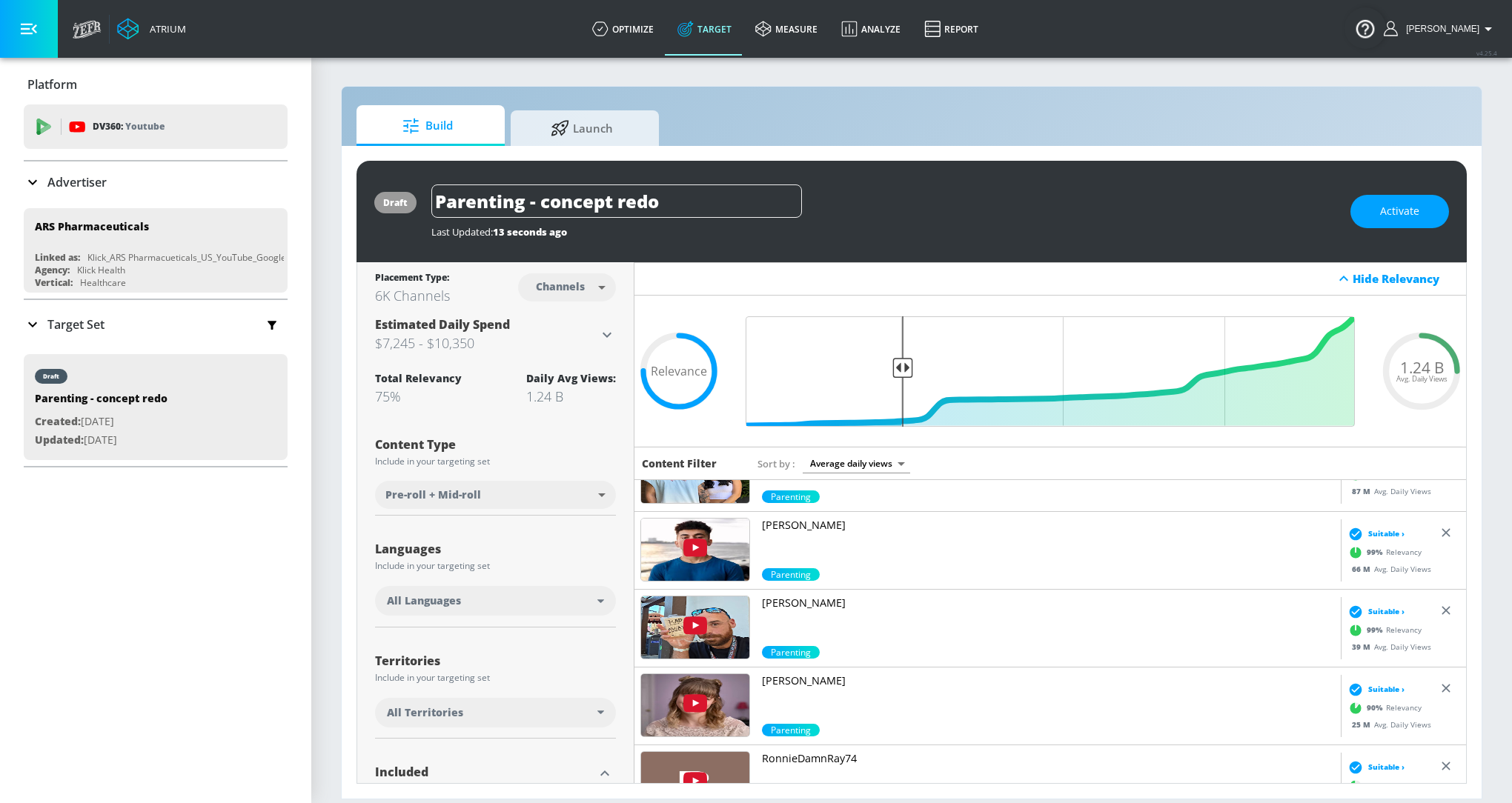
scroll to position [80, 0]
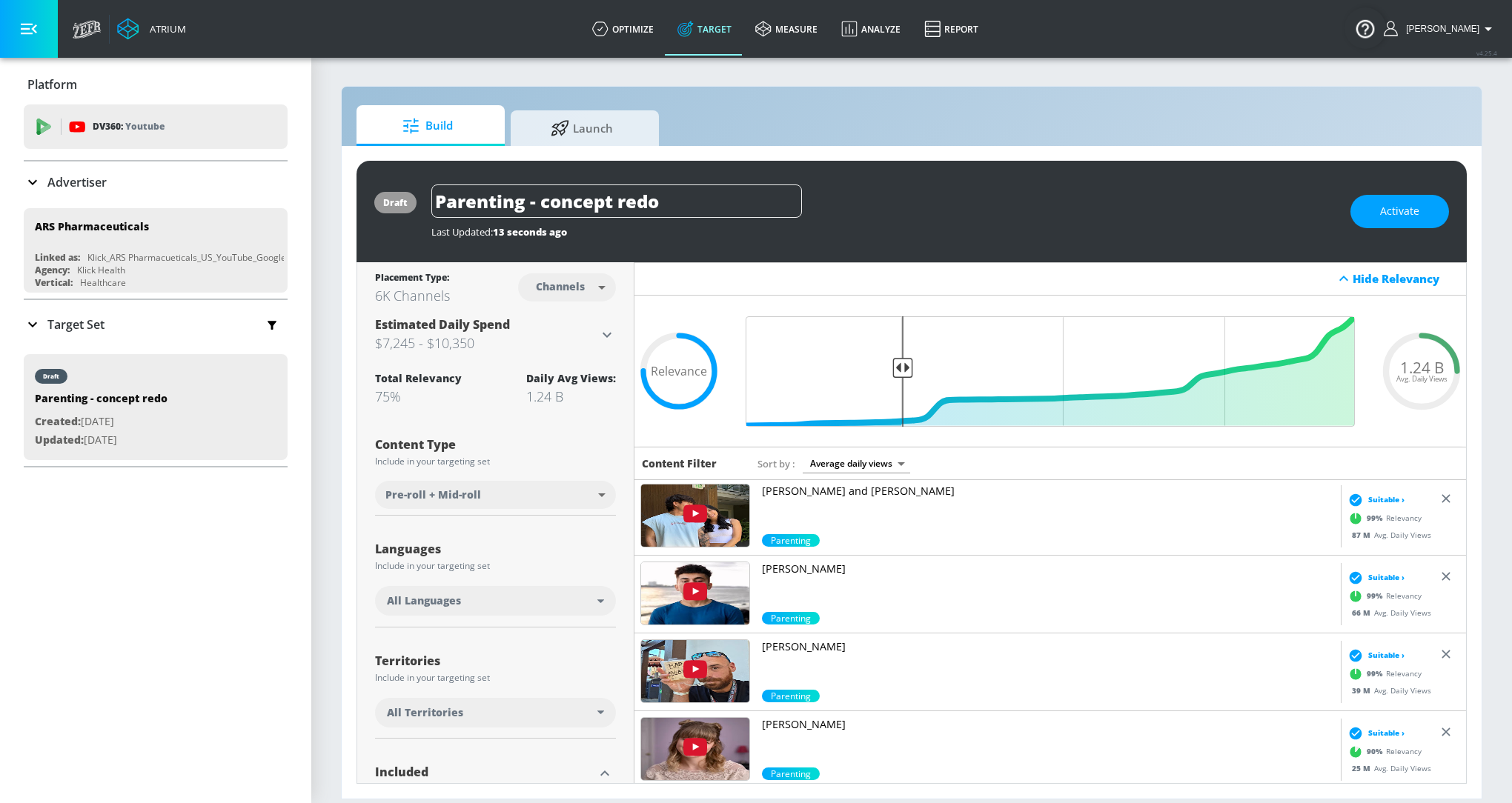
click at [806, 569] on p "[PERSON_NAME]" at bounding box center [1048, 569] width 573 height 15
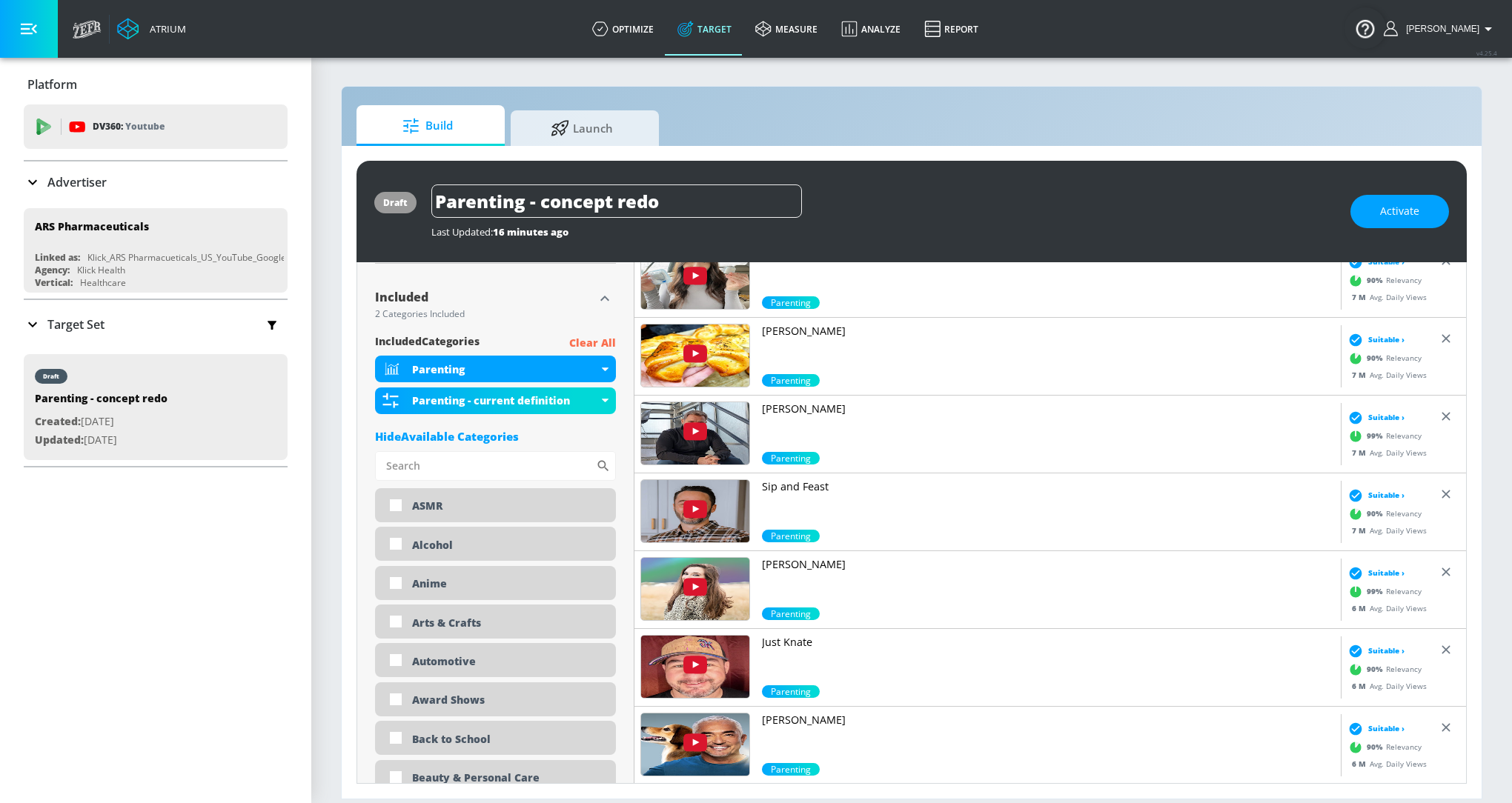
scroll to position [498, 0]
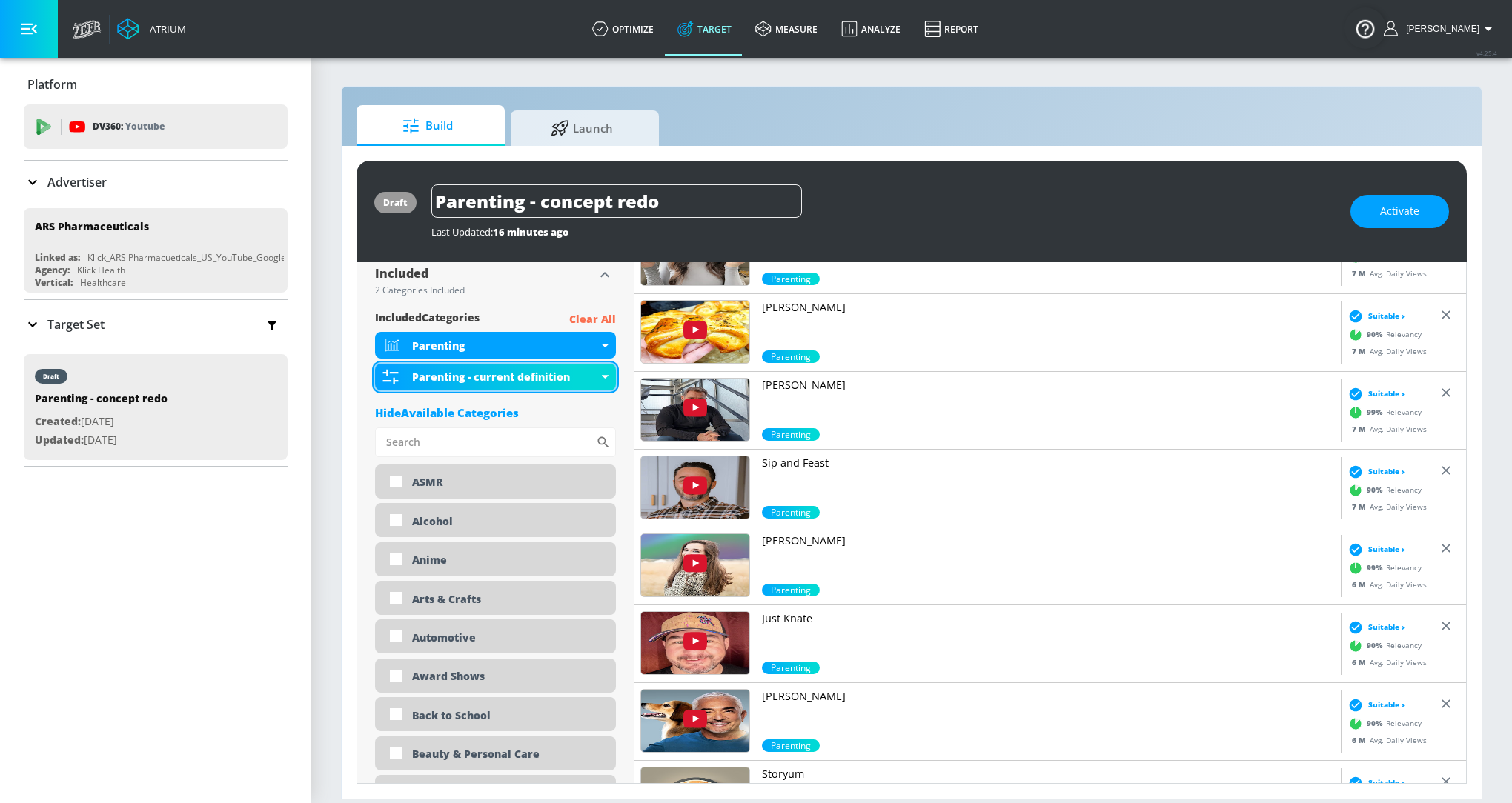
click at [606, 372] on div "Parenting - current definition" at bounding box center [495, 377] width 241 height 27
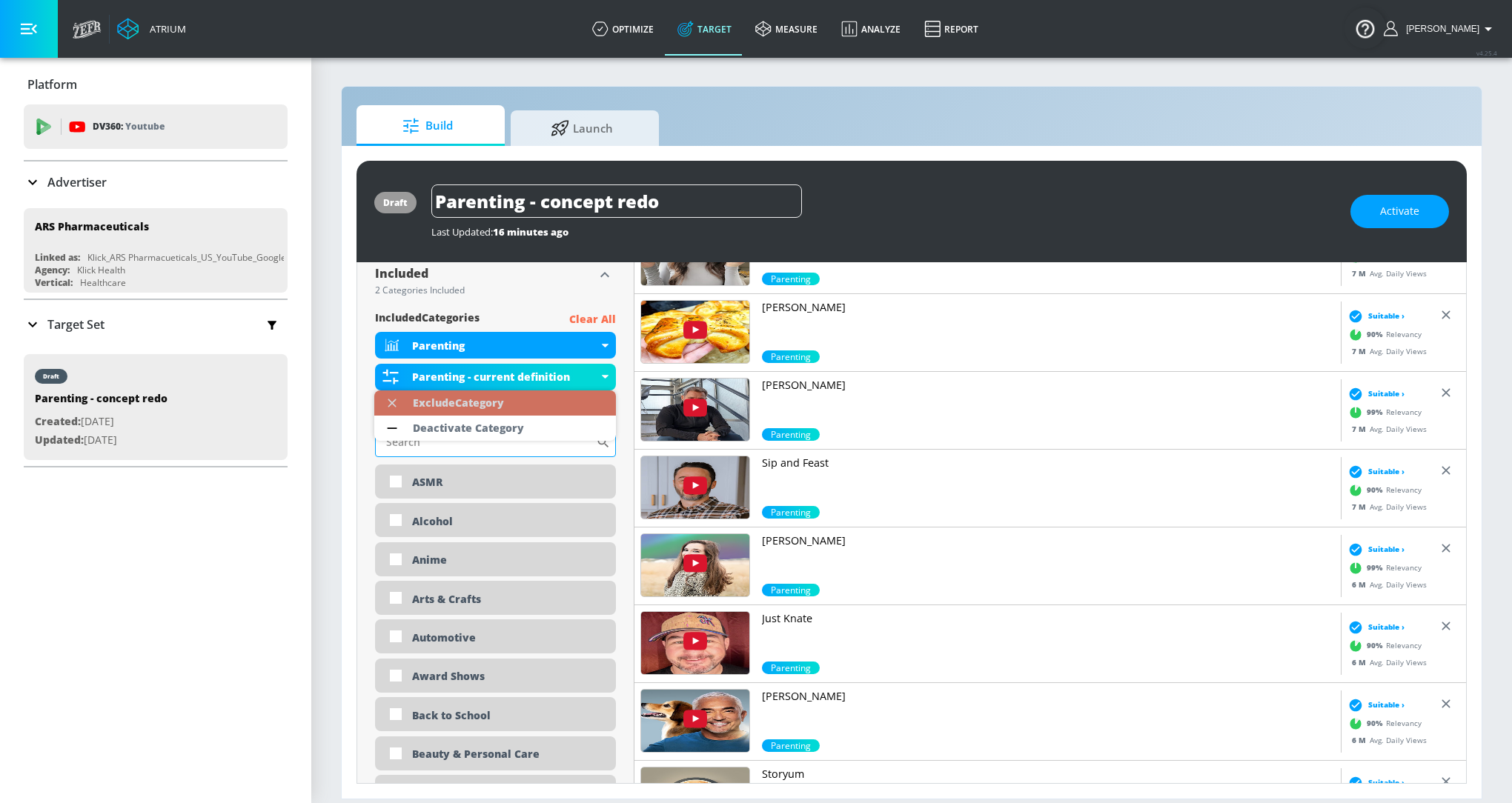
click at [543, 411] on li "Exclude Category" at bounding box center [495, 403] width 241 height 25
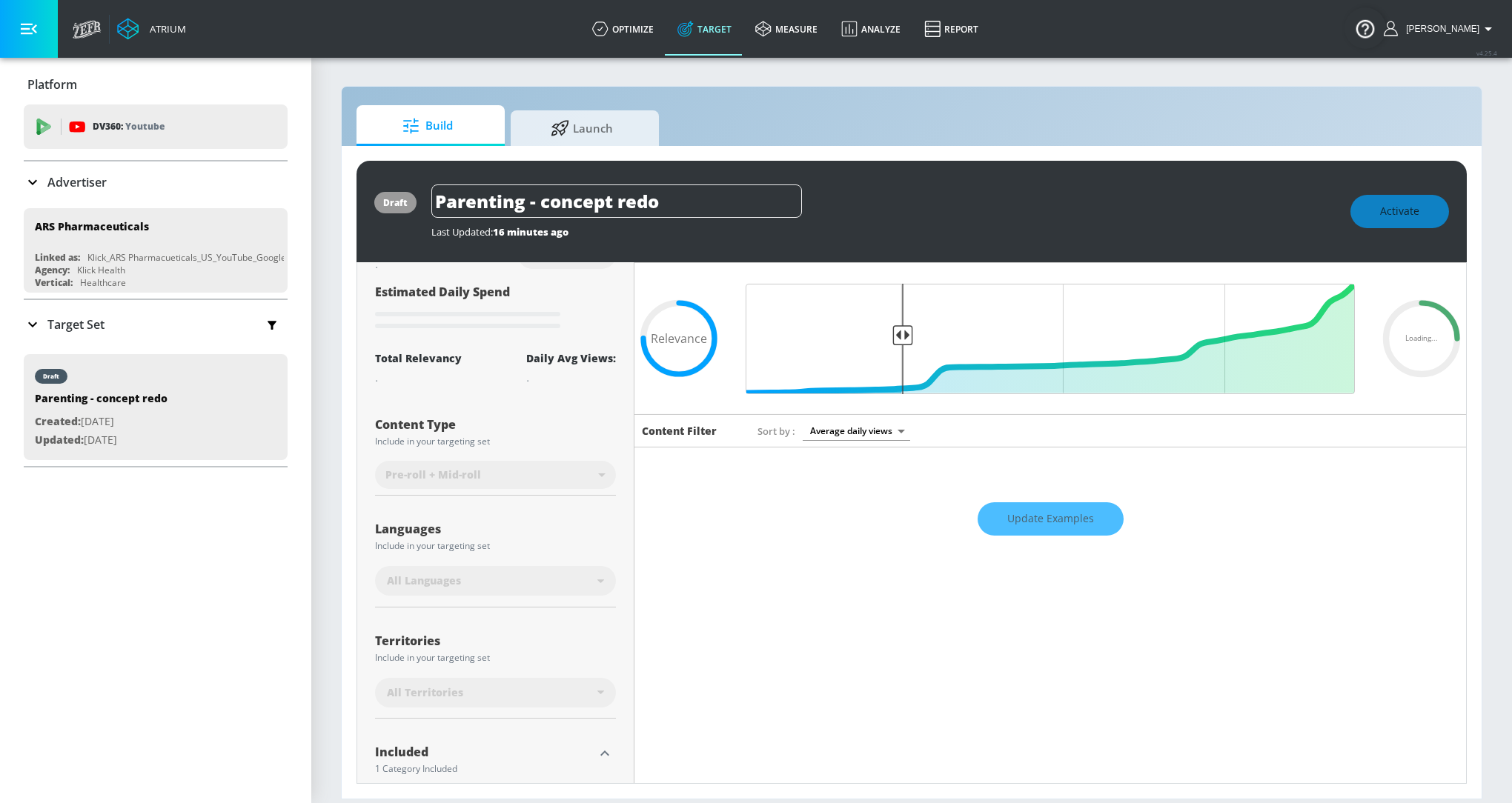
scroll to position [0, 0]
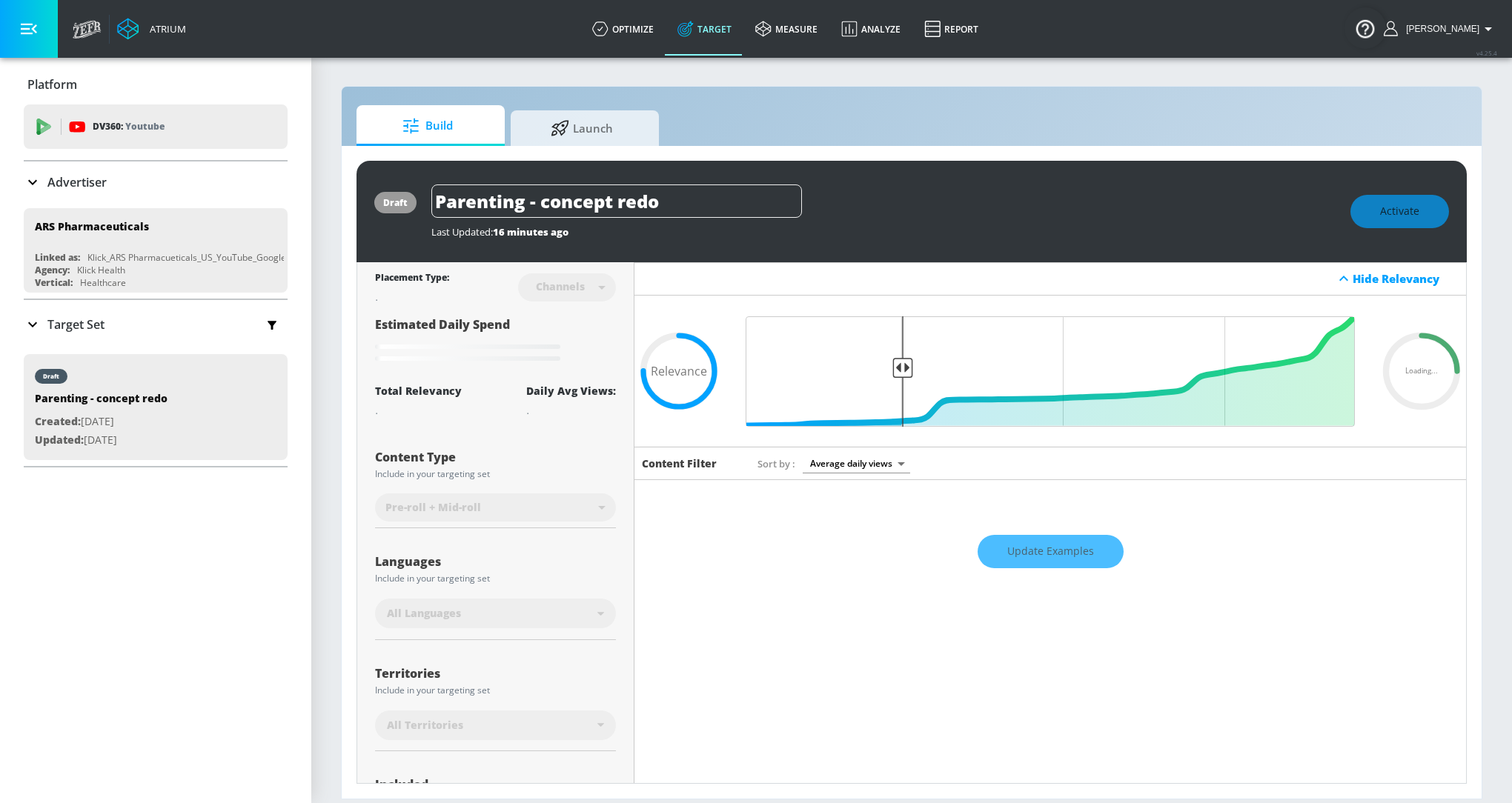
click at [581, 287] on div "Channels" at bounding box center [560, 286] width 63 height 13
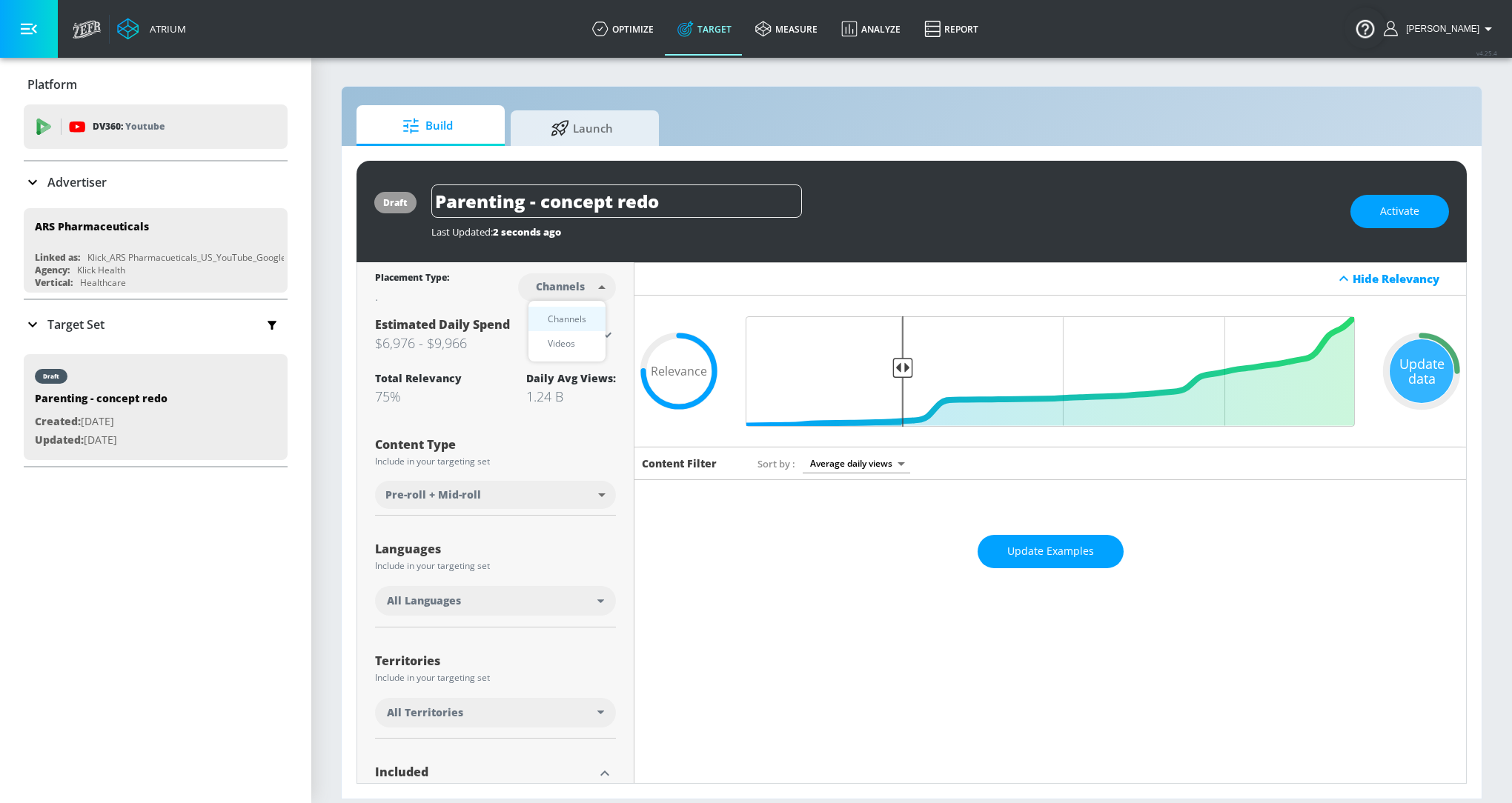
click at [581, 287] on body "Atrium optimize Target measure Analyze Report optimize Target measure Analyze R…" at bounding box center [756, 402] width 1512 height 803
click at [574, 350] on div "Videos" at bounding box center [561, 343] width 42 height 15
type input "videos"
